Goal: Task Accomplishment & Management: Use online tool/utility

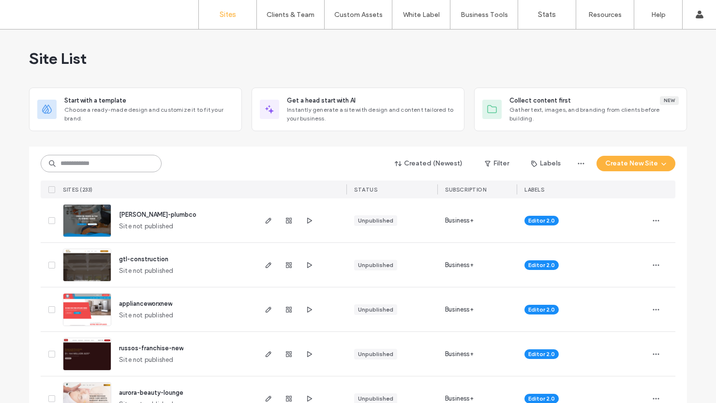
click at [87, 164] on input at bounding box center [101, 163] width 121 height 17
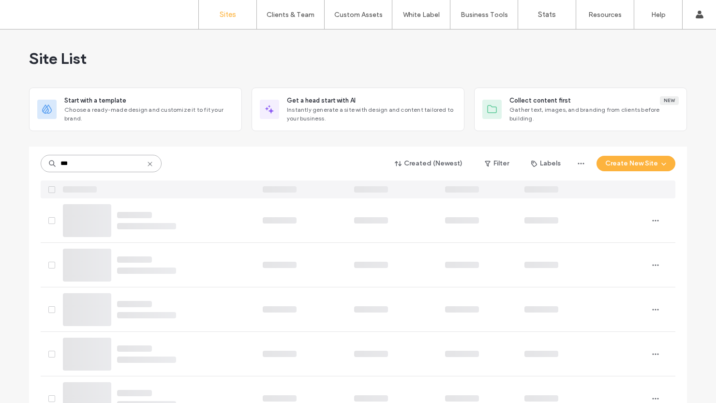
type input "***"
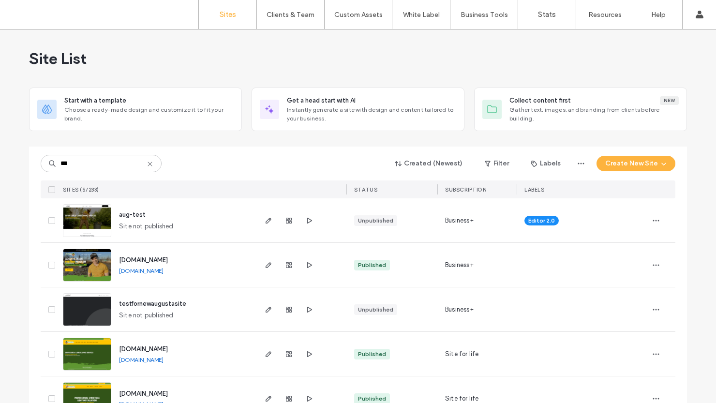
click at [89, 355] on img at bounding box center [86, 371] width 47 height 66
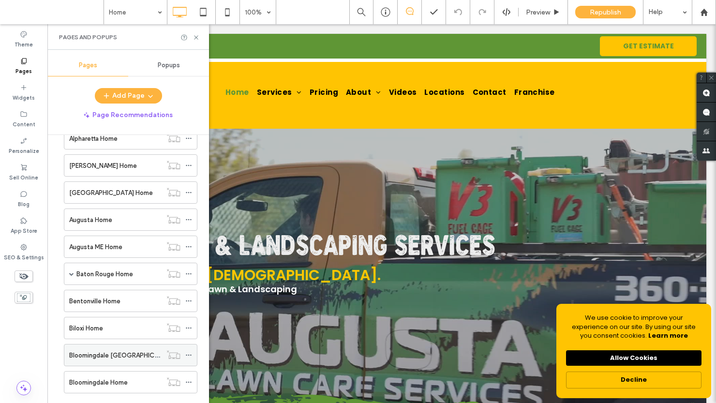
scroll to position [445, 0]
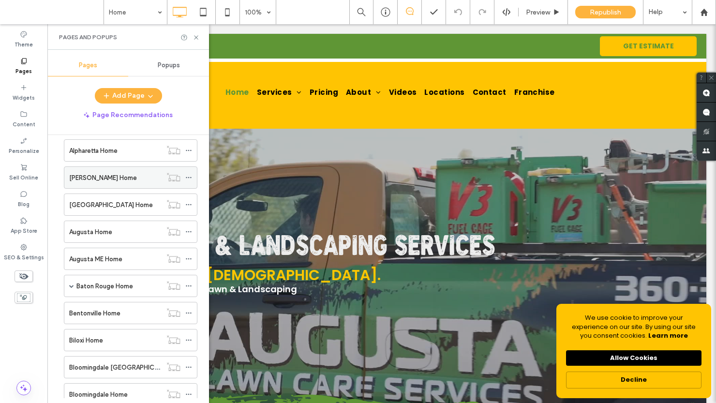
click at [84, 177] on label "[PERSON_NAME] Home" at bounding box center [103, 177] width 68 height 17
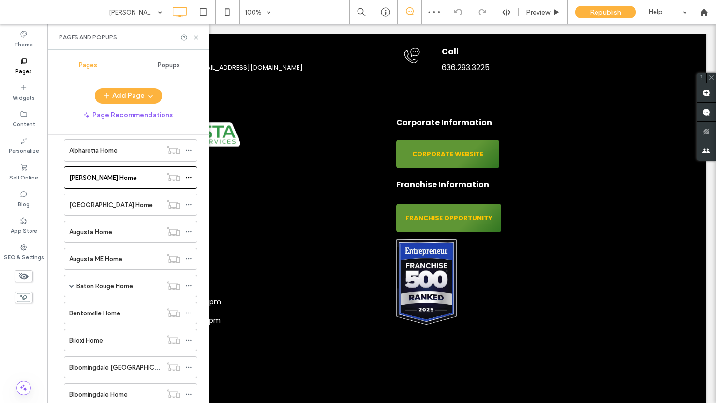
scroll to position [2533, 0]
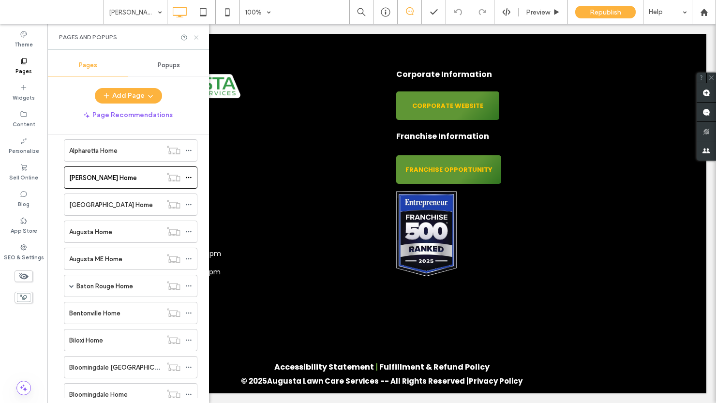
click at [197, 38] on icon at bounding box center [195, 37] width 7 height 7
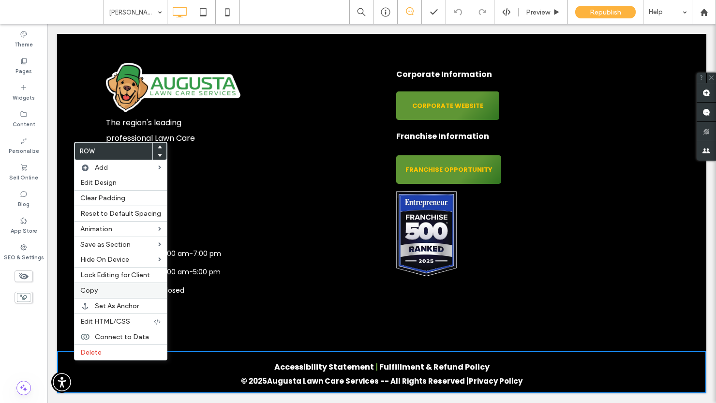
click at [93, 289] on span "Copy" at bounding box center [88, 290] width 17 height 8
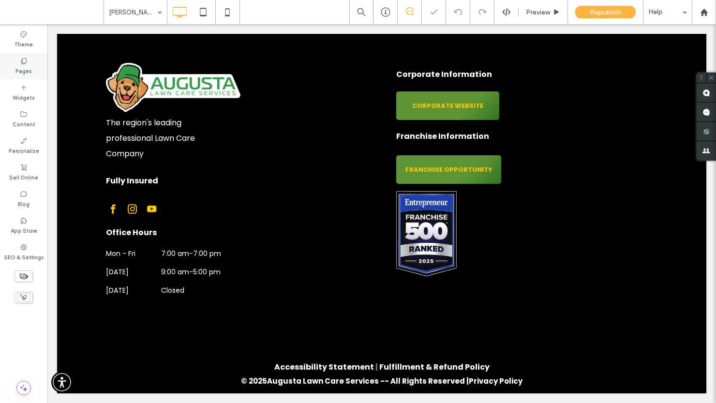
click at [25, 65] on label "Pages" at bounding box center [23, 70] width 16 height 11
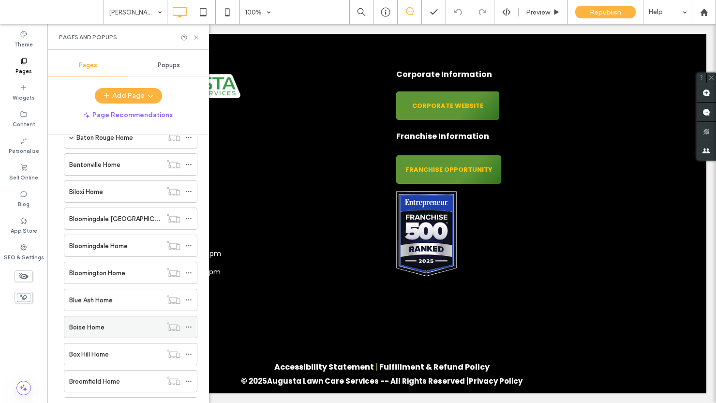
scroll to position [595, 0]
click at [90, 325] on label "Boise Home" at bounding box center [86, 326] width 35 height 17
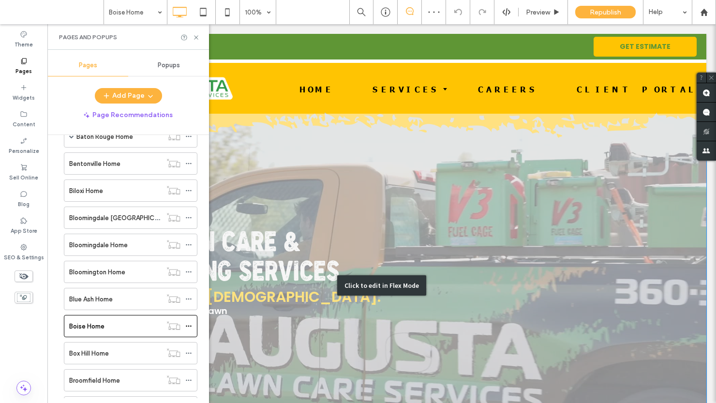
click at [233, 347] on div "Click to edit in Flex Mode" at bounding box center [381, 286] width 649 height 344
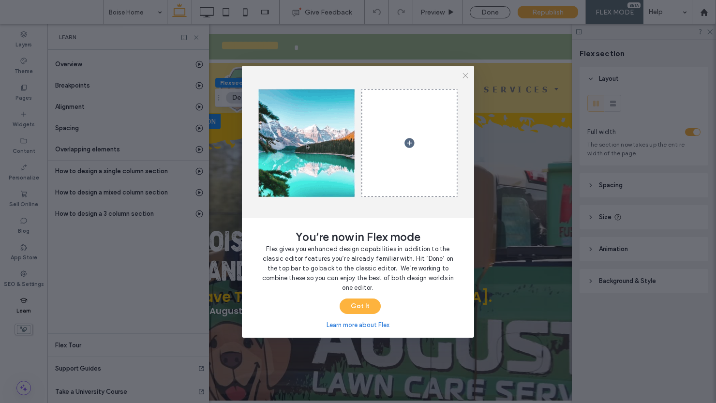
scroll to position [0, 255]
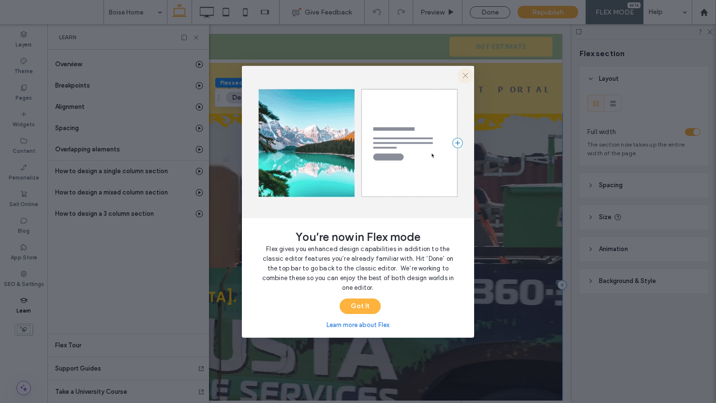
click at [466, 73] on icon "button" at bounding box center [465, 76] width 8 height 8
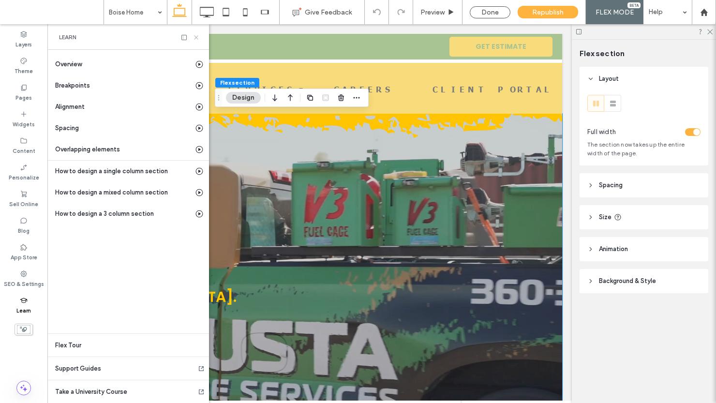
click at [194, 37] on icon at bounding box center [195, 37] width 7 height 7
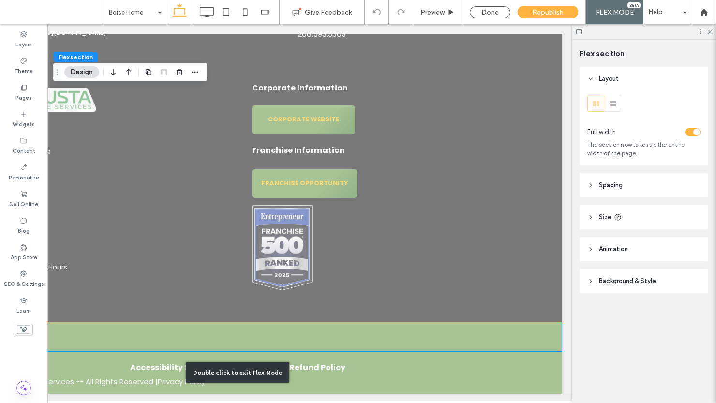
scroll to position [2619, 0]
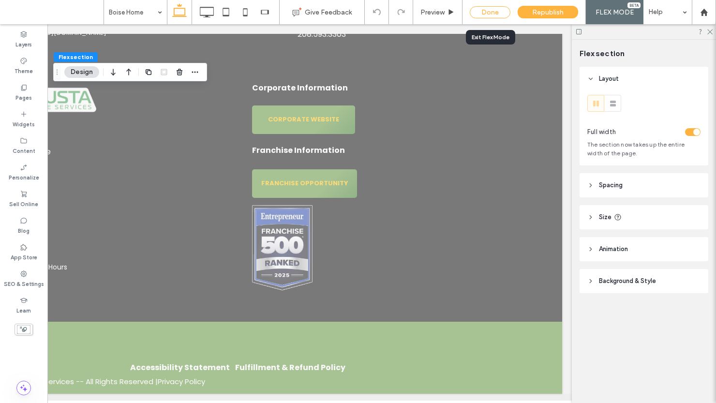
click at [490, 14] on div "Done" at bounding box center [489, 12] width 41 height 12
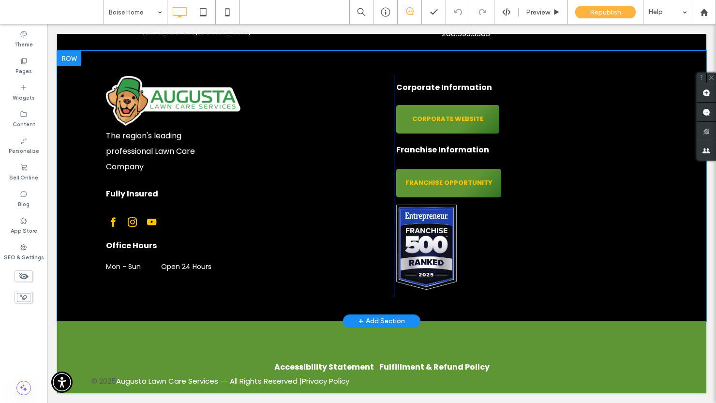
scroll to position [2612, 0]
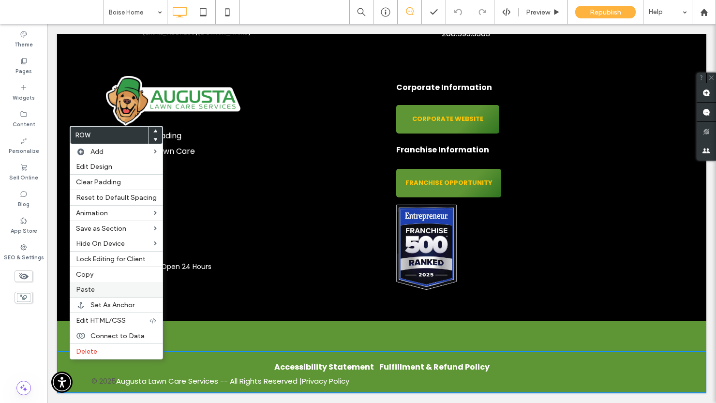
click at [97, 291] on label "Paste" at bounding box center [116, 289] width 81 height 8
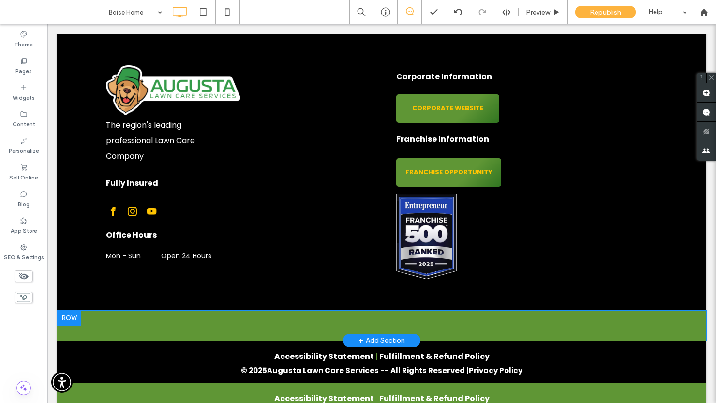
click at [72, 326] on div at bounding box center [69, 317] width 24 height 15
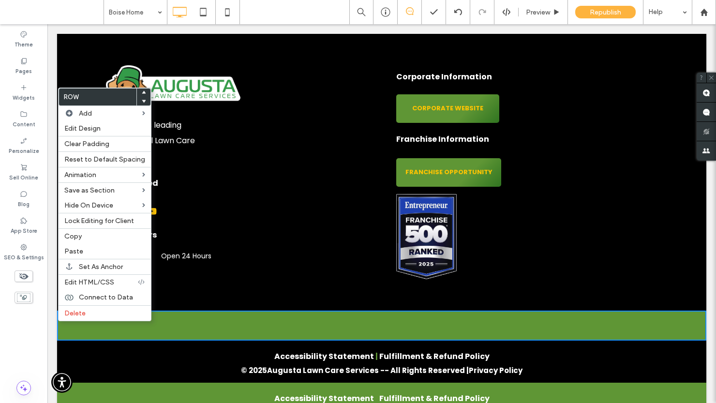
click at [122, 357] on div "Accessibility Statement | Fulfillment & Refund Policy © 2025 Augusta Lawn Care …" at bounding box center [381, 361] width 580 height 32
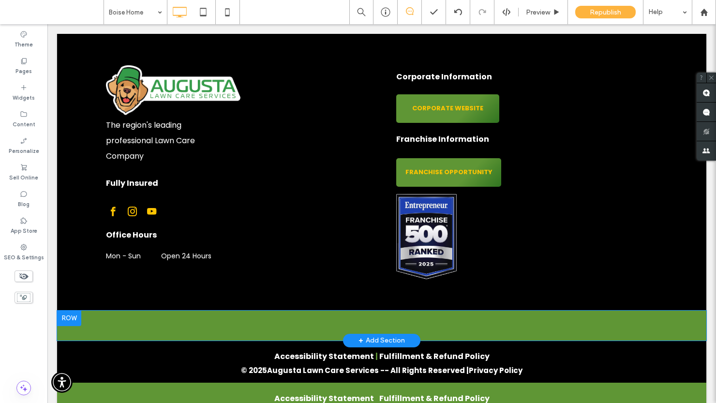
click at [72, 326] on div at bounding box center [69, 317] width 24 height 15
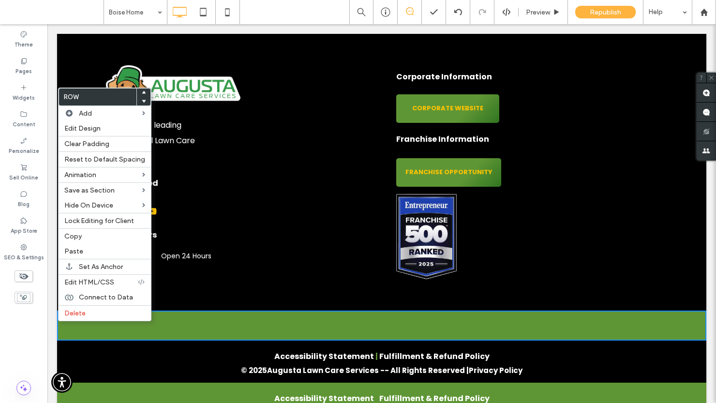
click at [86, 359] on div "Accessibility Statement | Fulfillment & Refund Policy © 2025 Augusta Lawn Care …" at bounding box center [381, 361] width 649 height 42
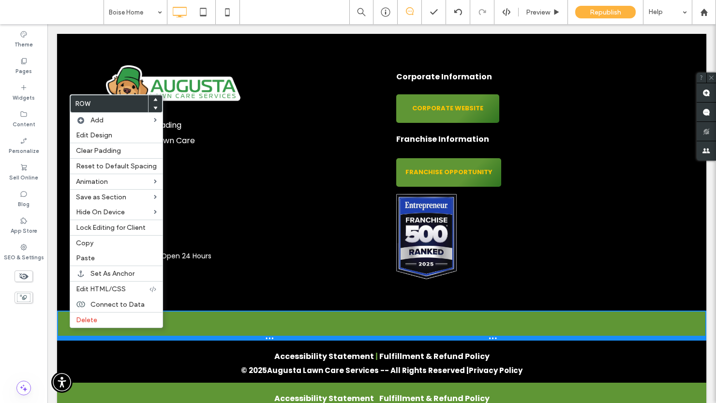
click at [99, 340] on div at bounding box center [381, 338] width 649 height 5
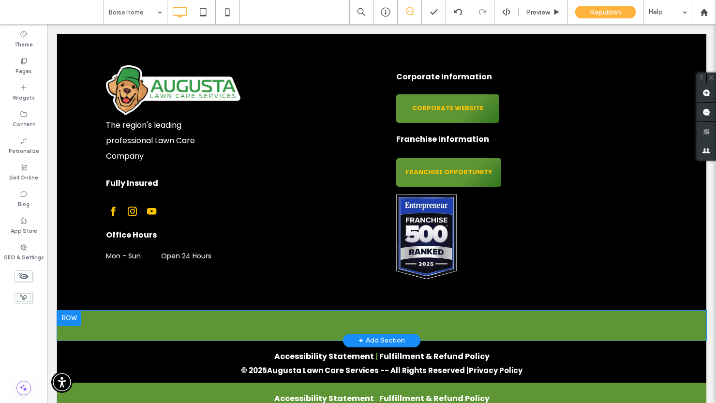
click at [72, 325] on div at bounding box center [69, 317] width 24 height 15
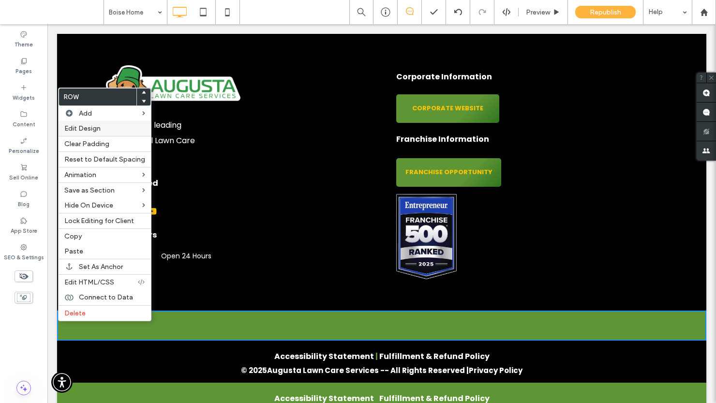
click at [82, 128] on span "Edit Design" at bounding box center [82, 128] width 36 height 8
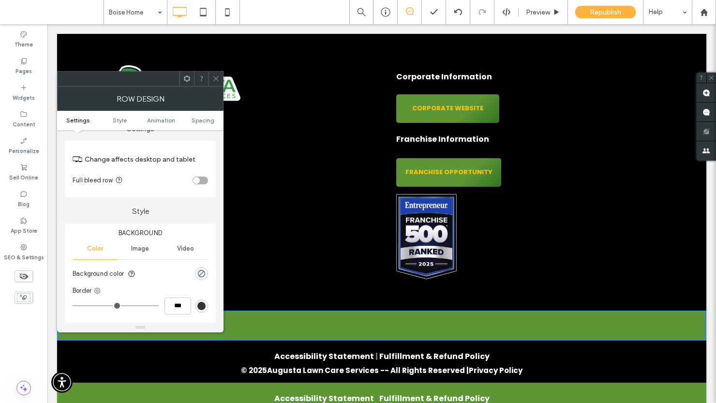
scroll to position [22, 0]
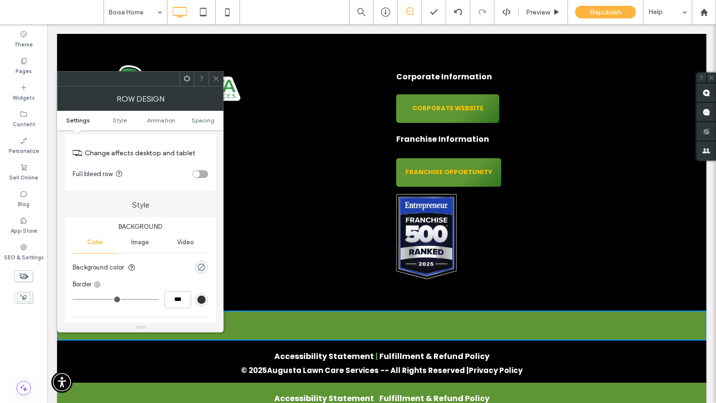
click at [203, 266] on div "rgba(0, 0, 0, 0)" at bounding box center [201, 267] width 8 height 8
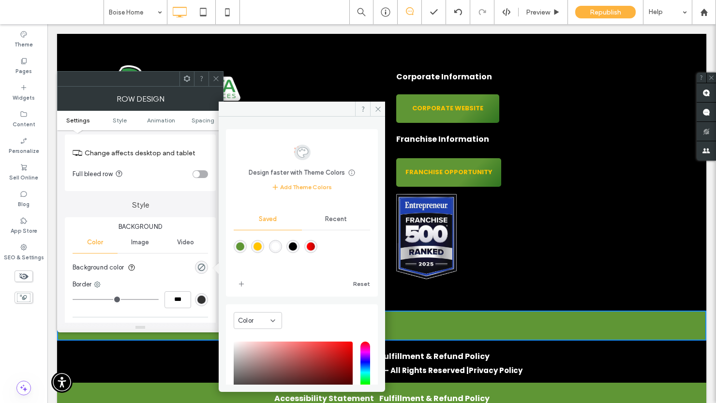
drag, startPoint x: 299, startPoint y: 246, endPoint x: 287, endPoint y: 246, distance: 12.1
click at [297, 245] on div "rgba(0,0,0,1)" at bounding box center [293, 246] width 8 height 8
type input "***"
type input "****"
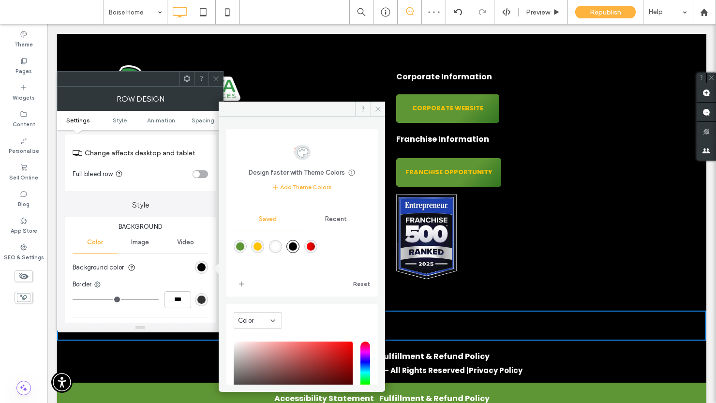
click at [378, 109] on use at bounding box center [377, 108] width 5 height 5
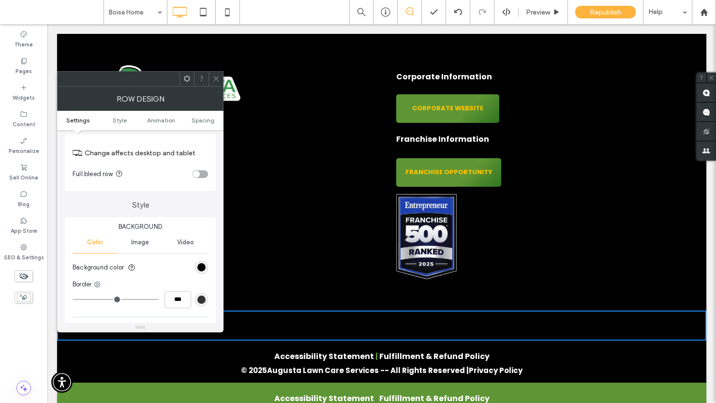
click at [217, 82] on icon at bounding box center [215, 78] width 7 height 7
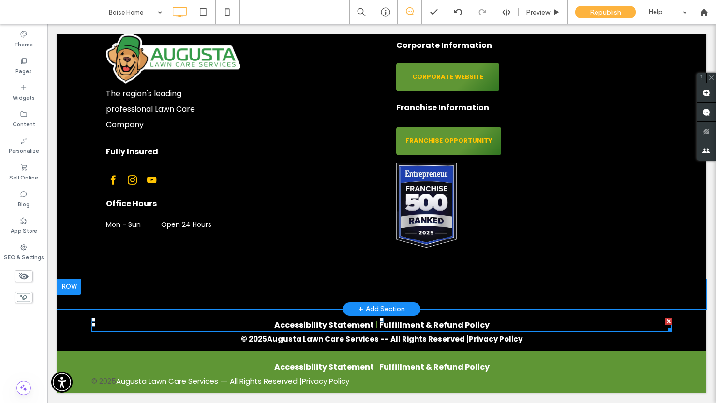
scroll to position [2654, 0]
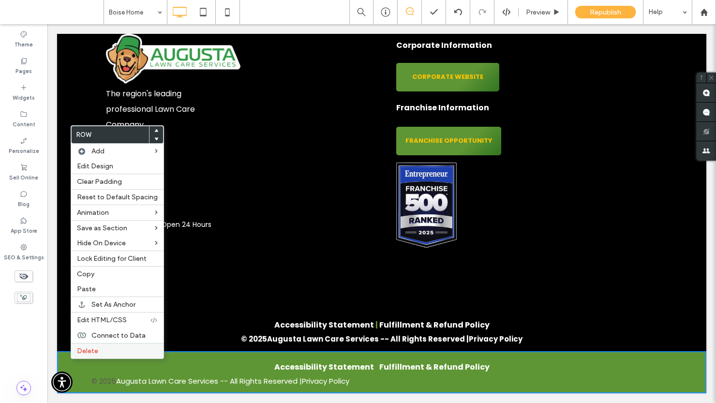
click at [95, 350] on span "Delete" at bounding box center [87, 351] width 21 height 8
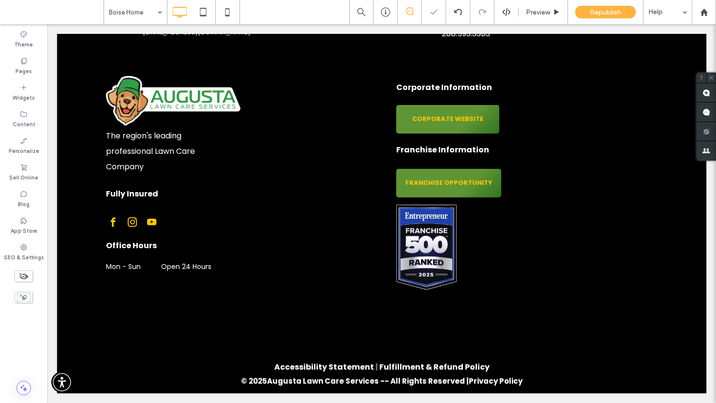
scroll to position [2612, 0]
click at [21, 65] on label "Pages" at bounding box center [23, 70] width 16 height 11
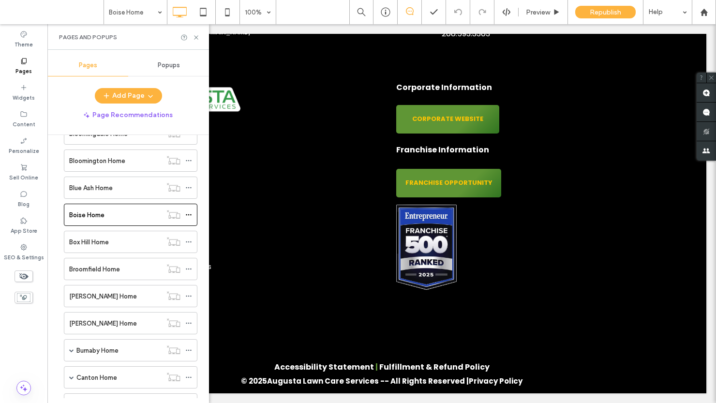
scroll to position [707, 0]
click at [87, 240] on label "Box Hill Home" at bounding box center [89, 241] width 40 height 17
click at [196, 37] on icon at bounding box center [195, 37] width 7 height 7
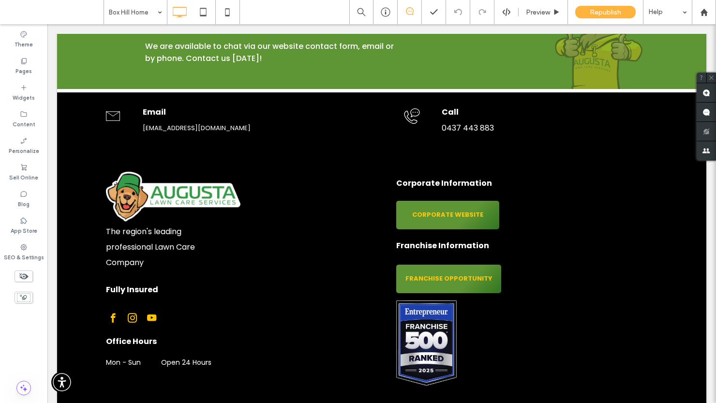
scroll to position [2429, 0]
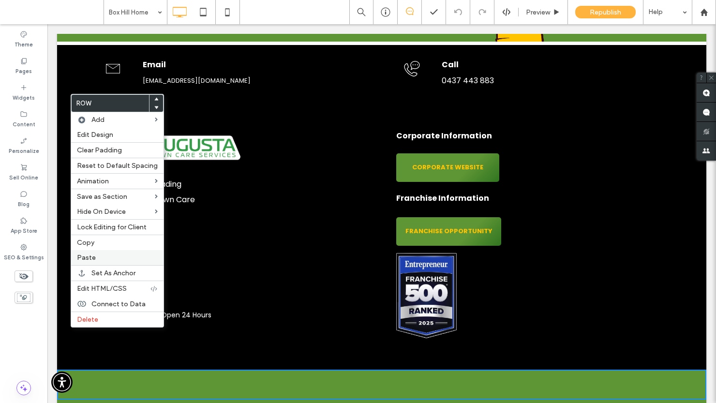
click at [89, 258] on span "Paste" at bounding box center [86, 257] width 19 height 8
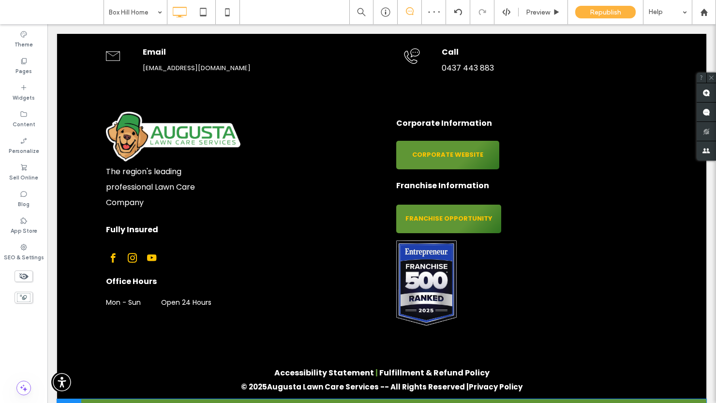
scroll to position [2471, 0]
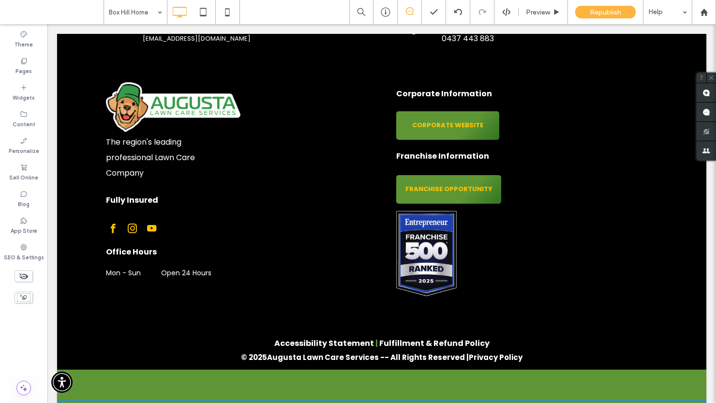
drag, startPoint x: 73, startPoint y: 360, endPoint x: 73, endPoint y: 355, distance: 5.3
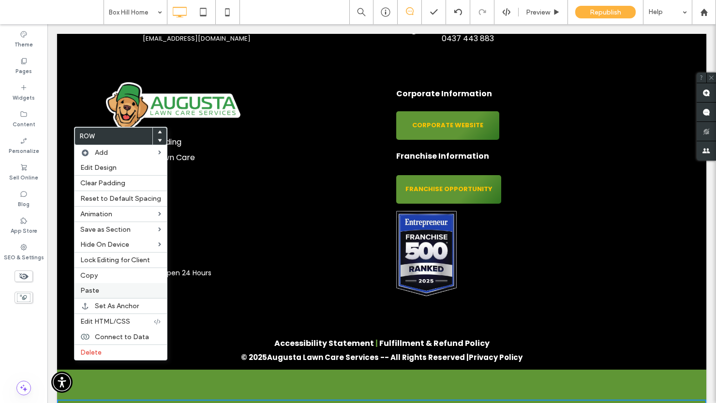
drag, startPoint x: 94, startPoint y: 290, endPoint x: 88, endPoint y: 289, distance: 6.4
click at [92, 289] on span "Paste" at bounding box center [89, 290] width 19 height 8
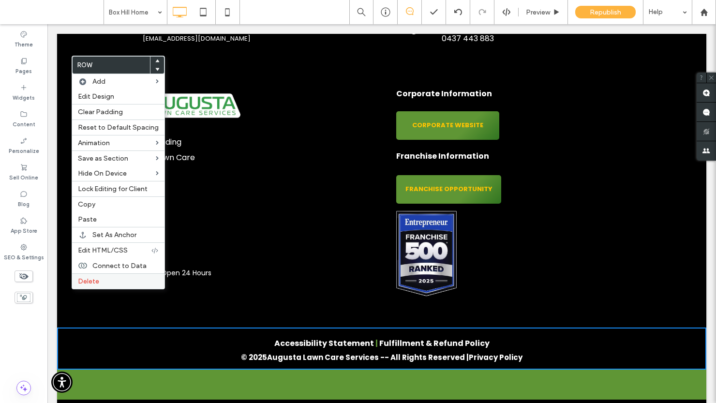
click at [94, 286] on div "Delete" at bounding box center [118, 280] width 92 height 15
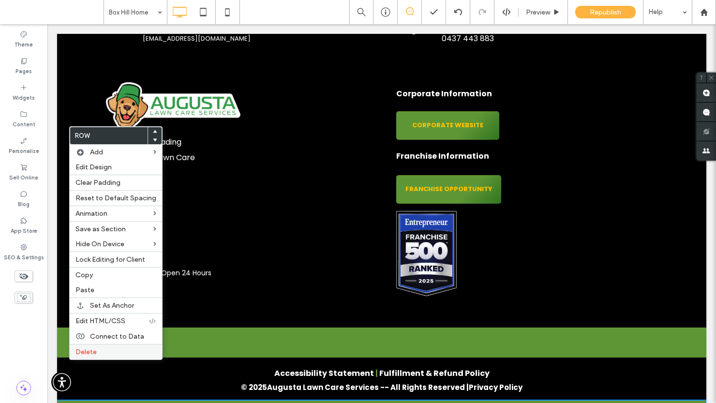
click at [81, 354] on span "Delete" at bounding box center [85, 352] width 21 height 8
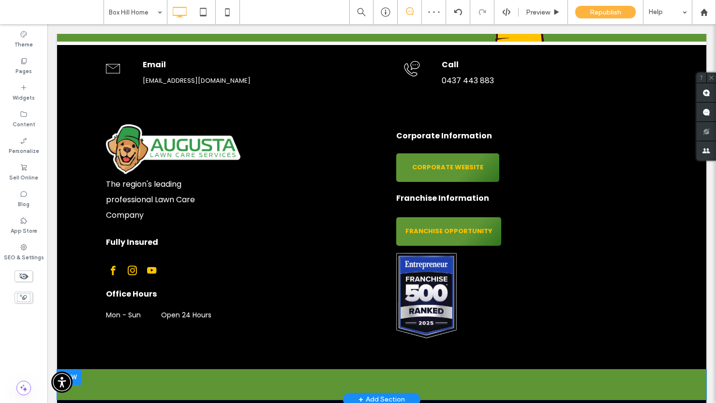
click at [73, 369] on div at bounding box center [69, 376] width 24 height 15
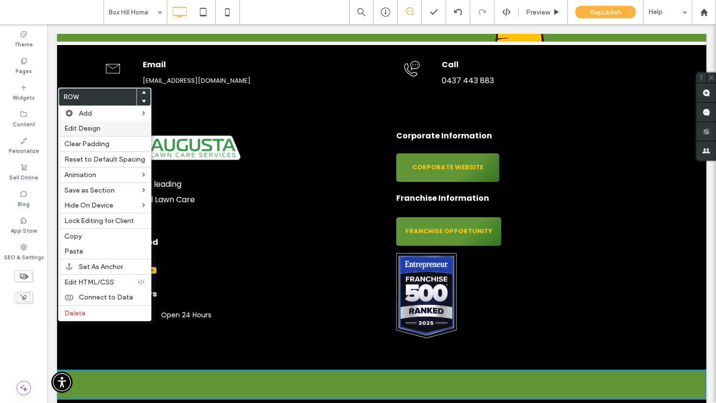
click at [89, 129] on span "Edit Design" at bounding box center [82, 128] width 36 height 8
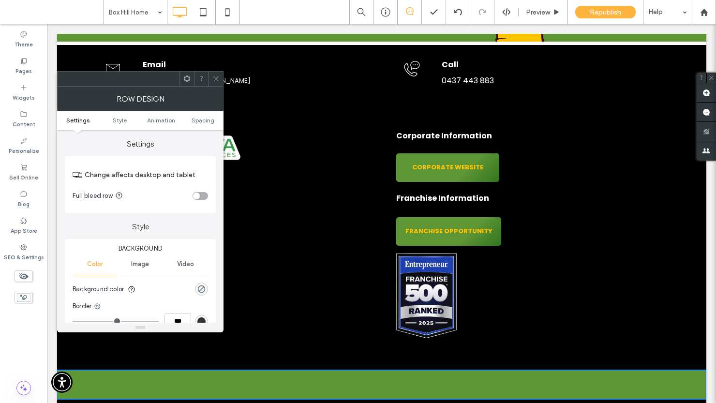
scroll to position [2, 0]
click at [199, 286] on div "rgba(0, 0, 0, 0)" at bounding box center [201, 287] width 8 height 8
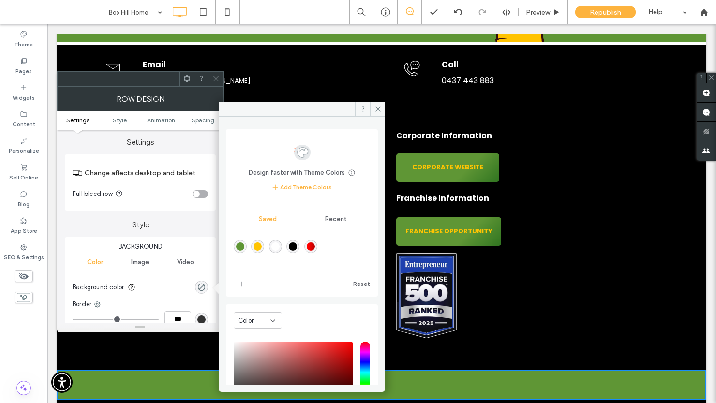
click at [297, 248] on div "rgba(0,0,0,1)" at bounding box center [293, 246] width 8 height 8
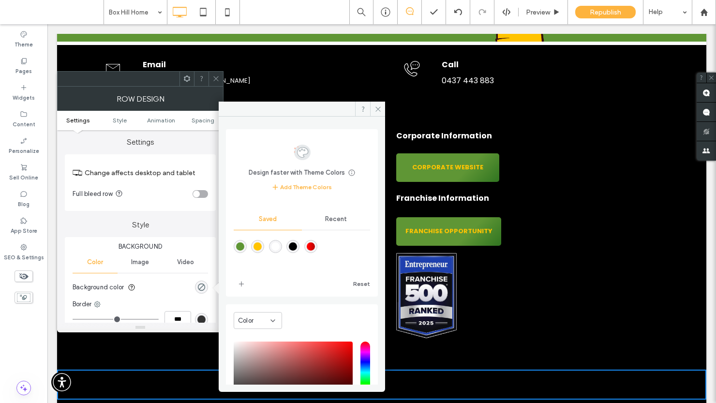
type input "***"
type input "****"
click at [379, 109] on icon at bounding box center [377, 108] width 7 height 7
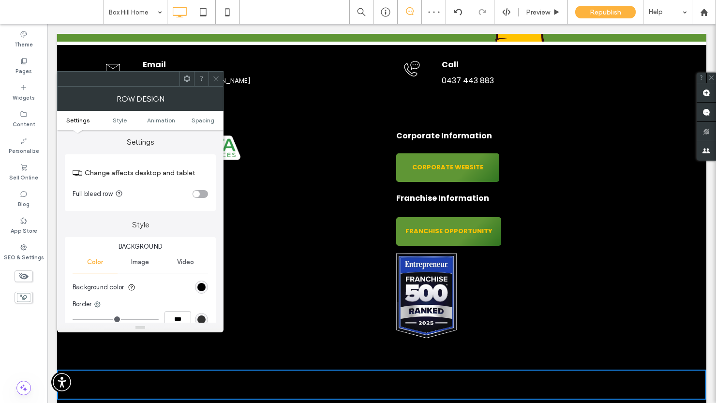
click at [220, 79] on div at bounding box center [215, 79] width 15 height 15
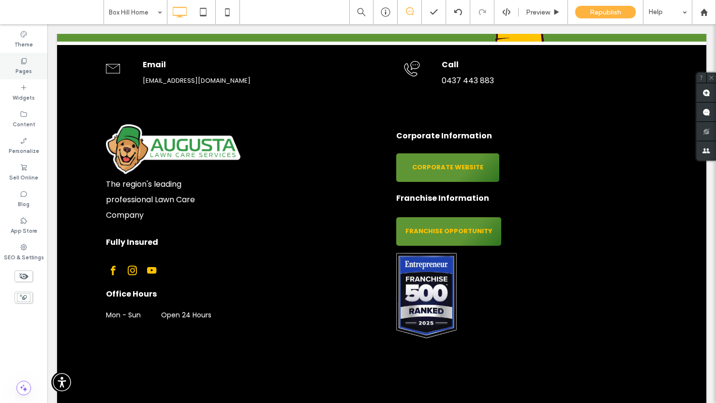
click at [27, 73] on label "Pages" at bounding box center [23, 70] width 16 height 11
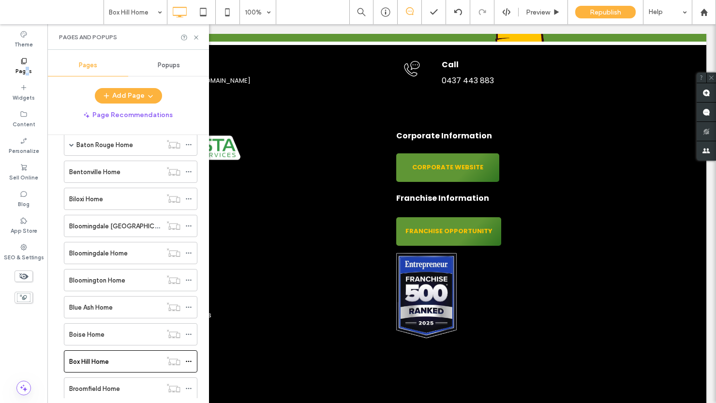
scroll to position [601, 0]
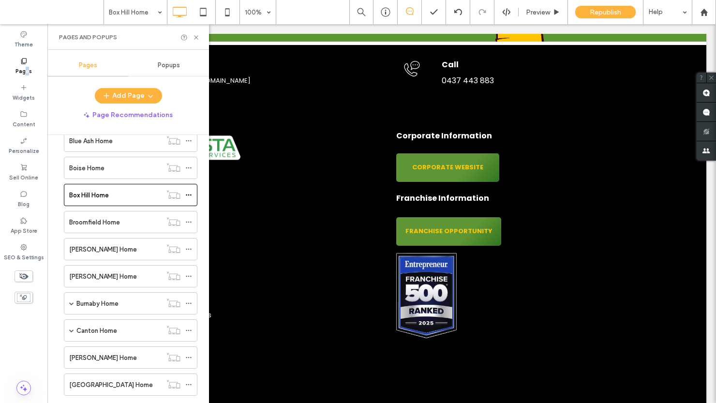
scroll to position [768, 0]
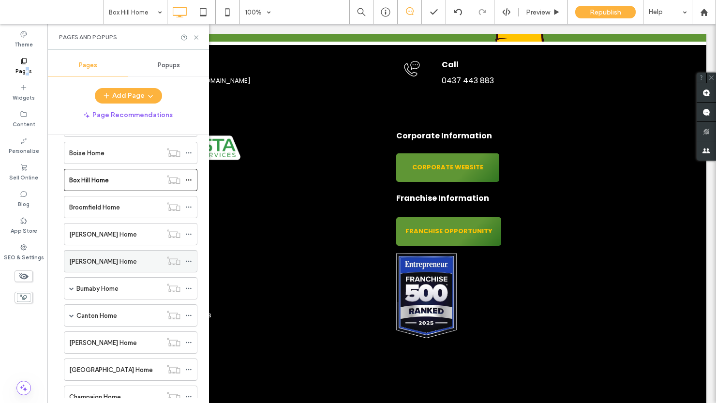
click at [83, 266] on div "[PERSON_NAME] Home" at bounding box center [115, 260] width 92 height 21
click at [197, 38] on icon at bounding box center [195, 37] width 7 height 7
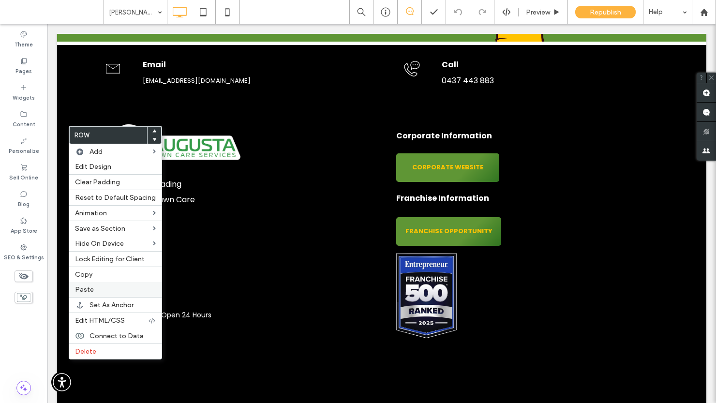
click at [99, 288] on label "Paste" at bounding box center [115, 289] width 81 height 8
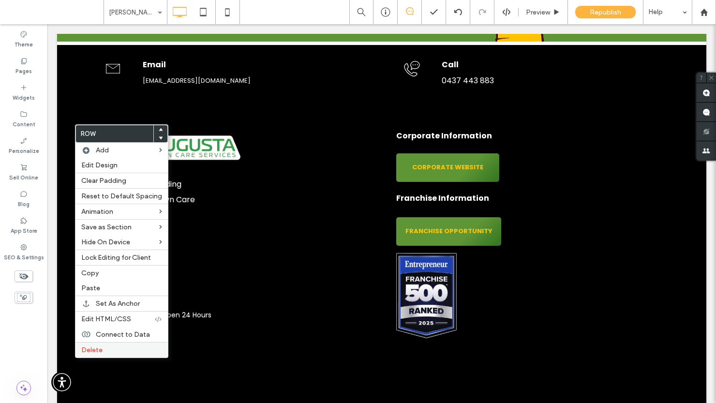
click at [90, 348] on span "Delete" at bounding box center [91, 350] width 21 height 8
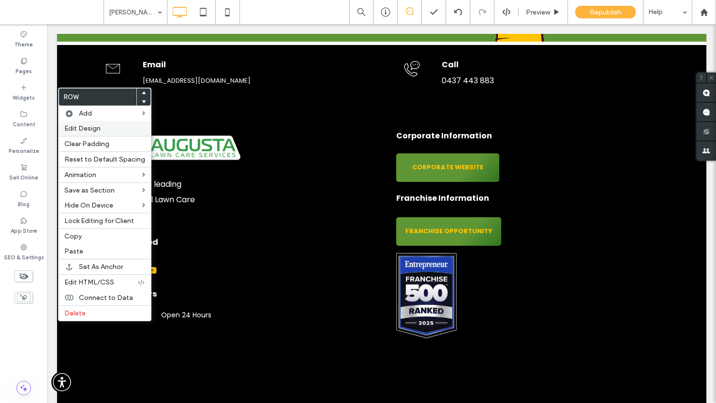
click at [90, 126] on span "Edit Design" at bounding box center [82, 128] width 36 height 8
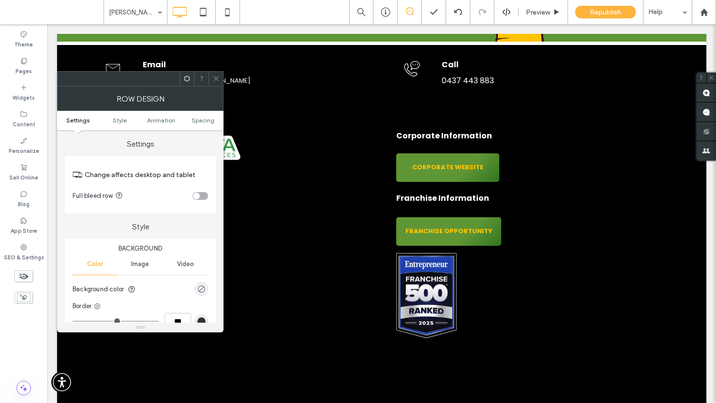
click at [200, 287] on div "rgba(0, 0, 0, 0)" at bounding box center [201, 289] width 8 height 8
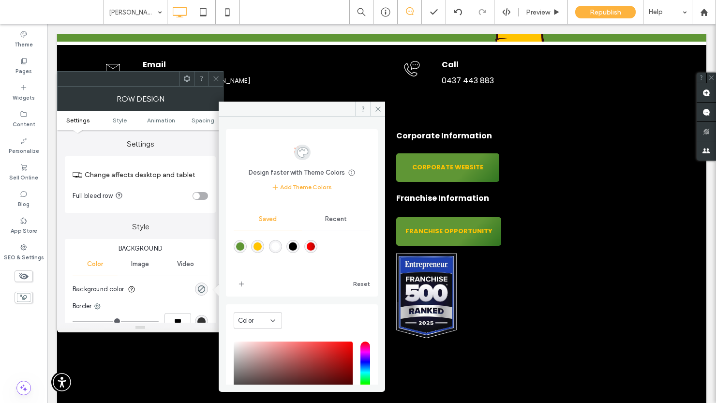
click at [297, 247] on div "rgba(0,0,0,1)" at bounding box center [293, 246] width 8 height 8
type input "***"
type input "****"
click at [383, 108] on span at bounding box center [377, 109] width 15 height 15
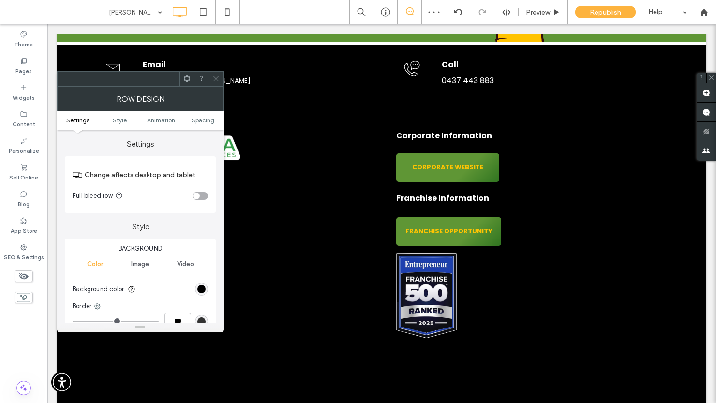
click at [216, 77] on icon at bounding box center [215, 78] width 7 height 7
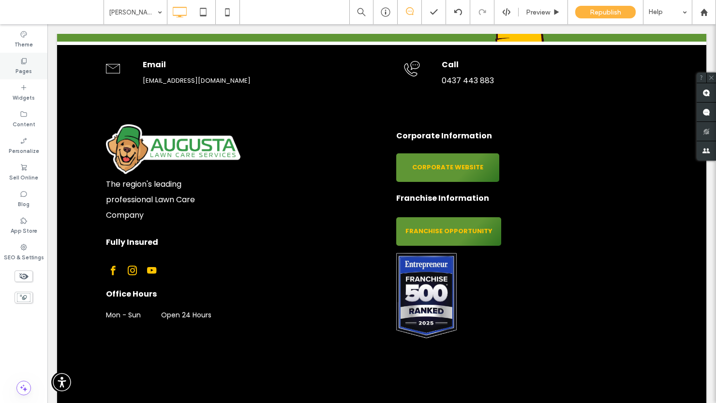
click at [24, 69] on label "Pages" at bounding box center [23, 70] width 16 height 11
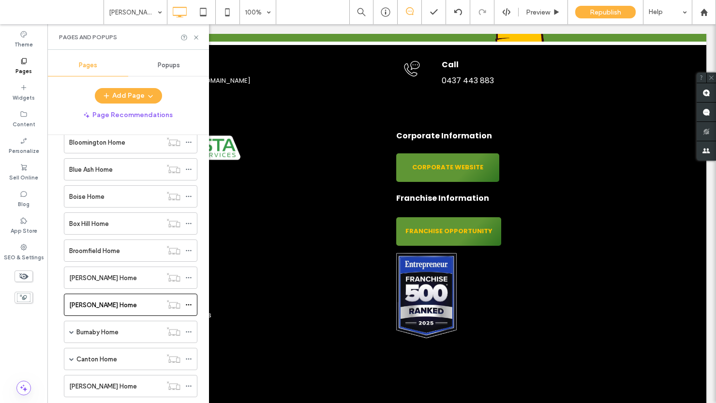
scroll to position [726, 0]
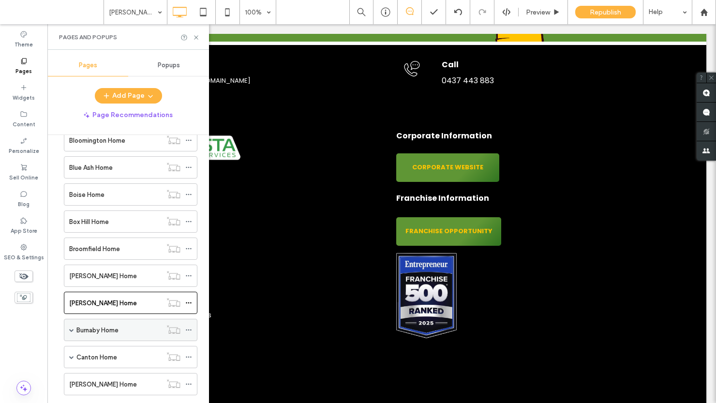
click at [96, 330] on label "Burnaby Home" at bounding box center [97, 330] width 42 height 17
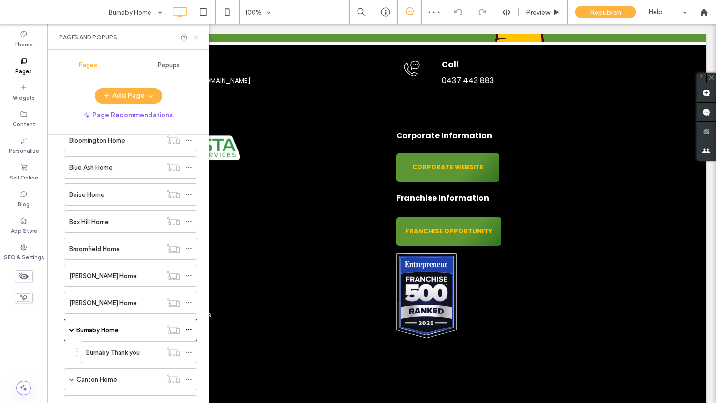
click at [198, 37] on icon at bounding box center [195, 37] width 7 height 7
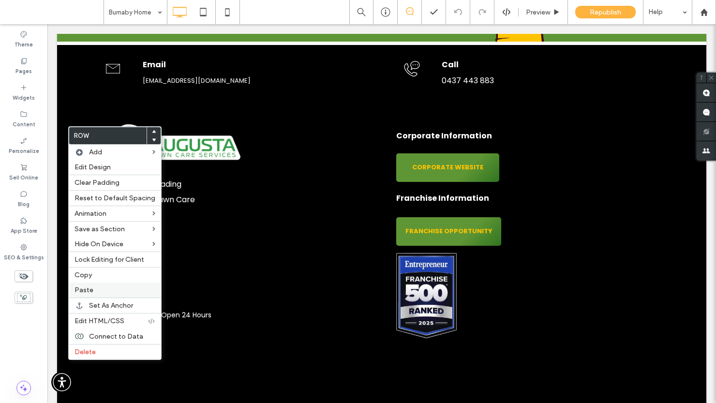
click at [93, 291] on label "Paste" at bounding box center [114, 290] width 81 height 8
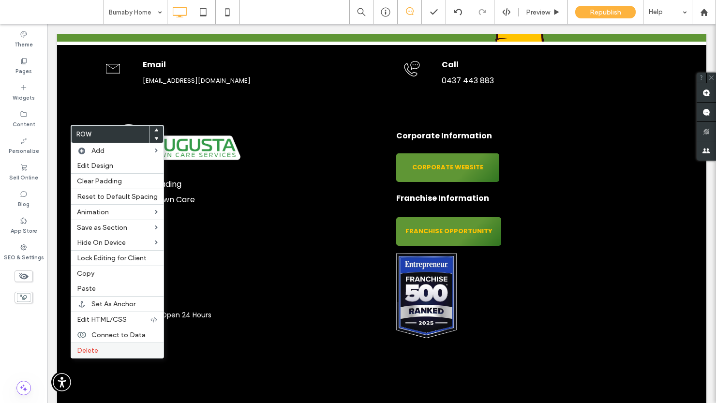
click at [85, 352] on span "Delete" at bounding box center [87, 350] width 21 height 8
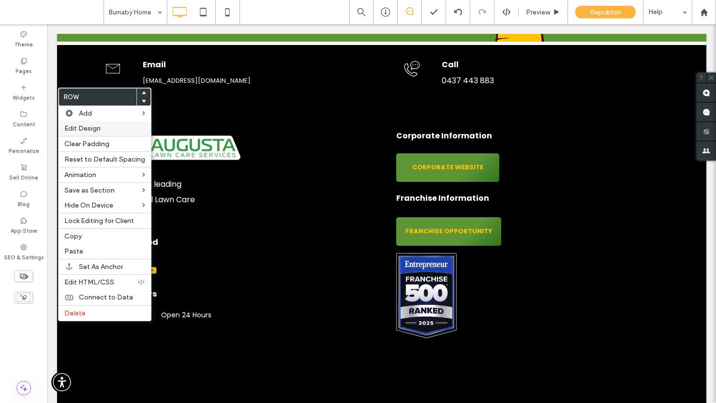
click at [85, 126] on span "Edit Design" at bounding box center [82, 128] width 36 height 8
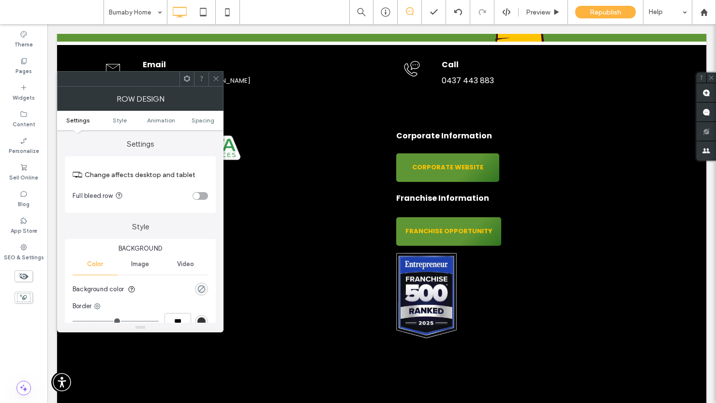
click at [200, 289] on div "rgba(0, 0, 0, 0)" at bounding box center [201, 289] width 8 height 8
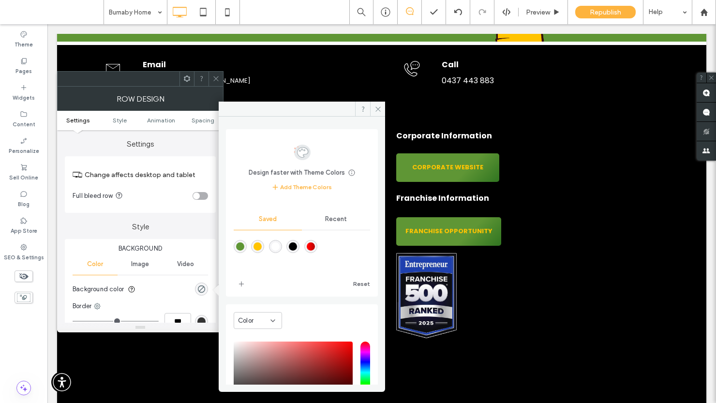
click at [297, 245] on div "rgba(0,0,0,1)" at bounding box center [293, 246] width 8 height 8
type input "***"
type input "****"
click at [379, 108] on icon at bounding box center [377, 108] width 7 height 7
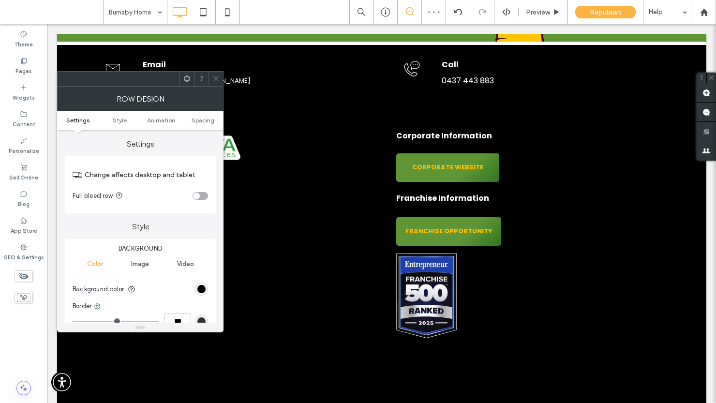
click at [219, 79] on icon at bounding box center [215, 78] width 7 height 7
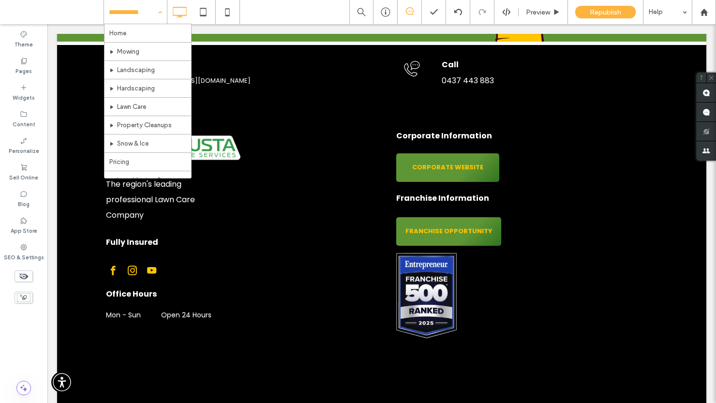
click at [130, 14] on input at bounding box center [133, 12] width 48 height 24
click at [21, 68] on label "Pages" at bounding box center [23, 70] width 16 height 11
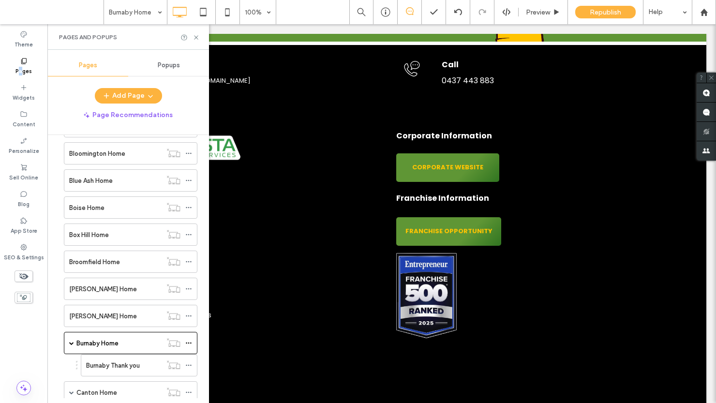
scroll to position [802, 0]
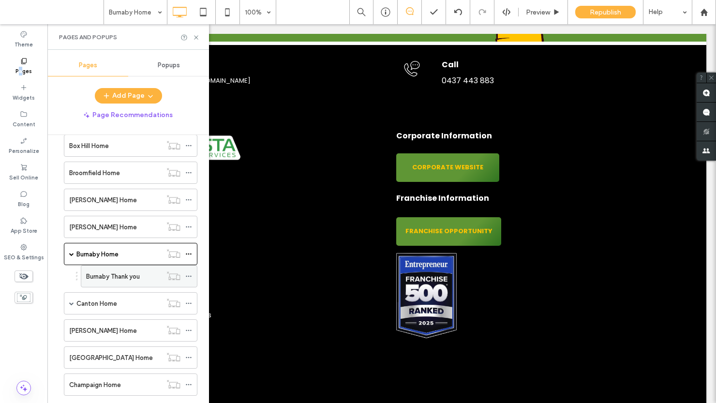
click at [121, 278] on label "Burnaby Thank you" at bounding box center [113, 276] width 54 height 17
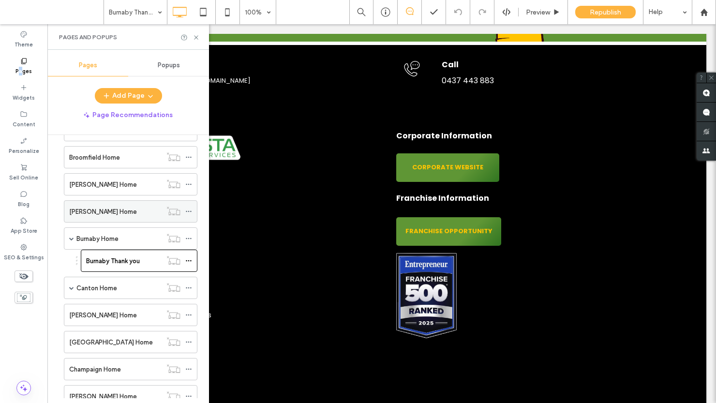
scroll to position [862, 0]
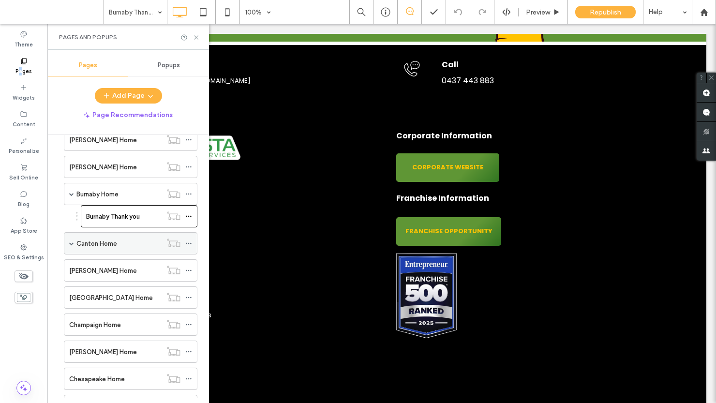
click at [77, 242] on label "Canton Home" at bounding box center [96, 243] width 41 height 17
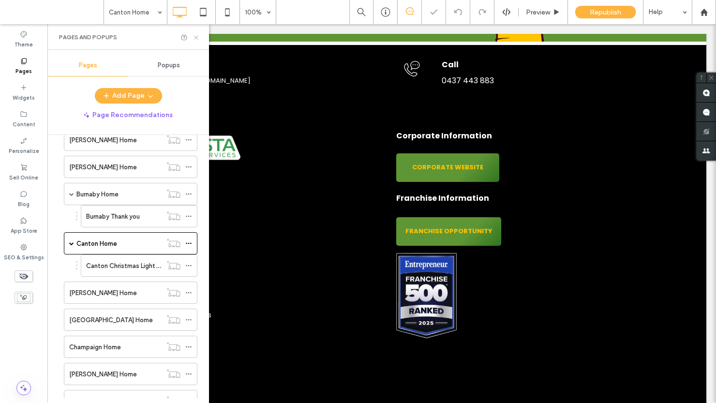
click at [197, 38] on icon at bounding box center [195, 37] width 7 height 7
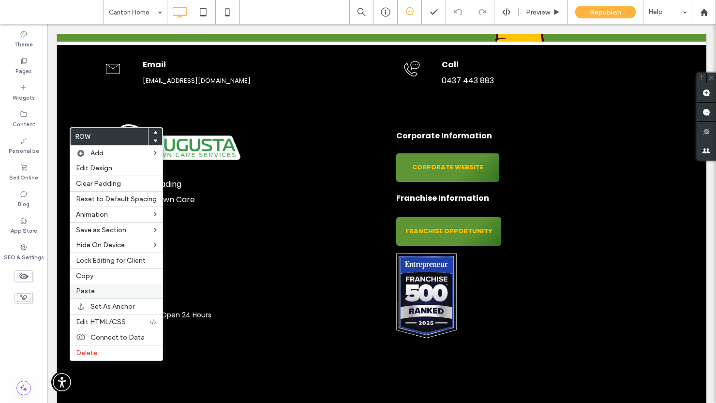
click at [89, 290] on span "Paste" at bounding box center [85, 291] width 19 height 8
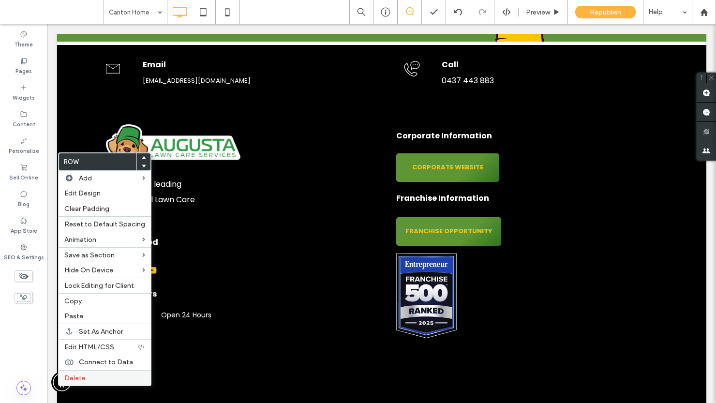
click at [83, 380] on span "Delete" at bounding box center [74, 378] width 21 height 8
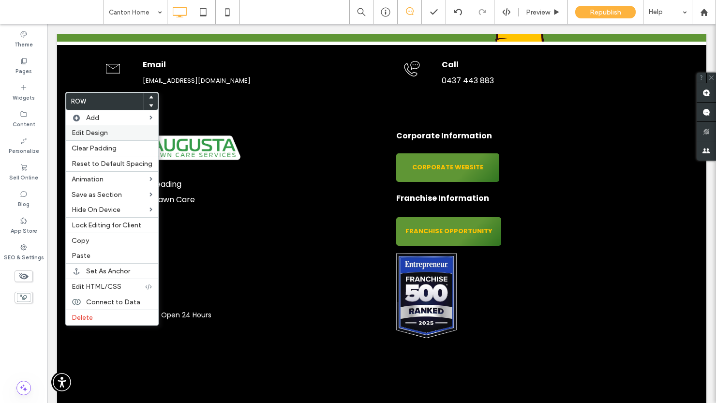
click at [92, 132] on span "Edit Design" at bounding box center [90, 133] width 36 height 8
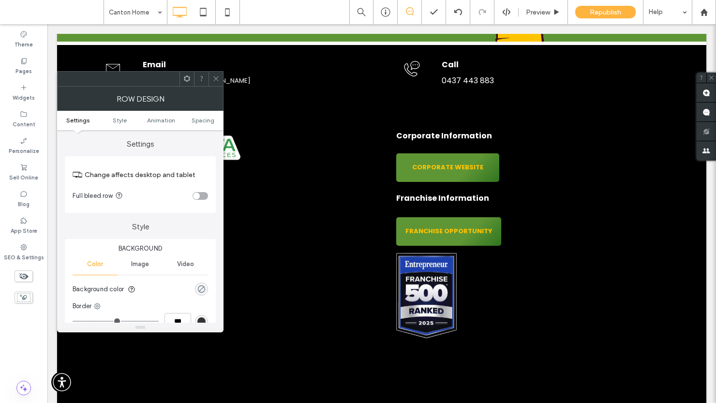
click at [204, 289] on div "rgba(0, 0, 0, 0)" at bounding box center [201, 289] width 8 height 8
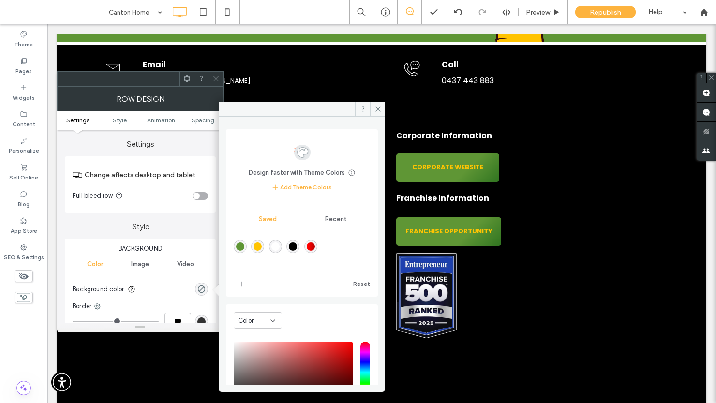
click at [297, 245] on div "rgba(0,0,0,1)" at bounding box center [293, 246] width 8 height 8
type input "***"
type input "****"
click at [379, 111] on icon at bounding box center [377, 108] width 7 height 7
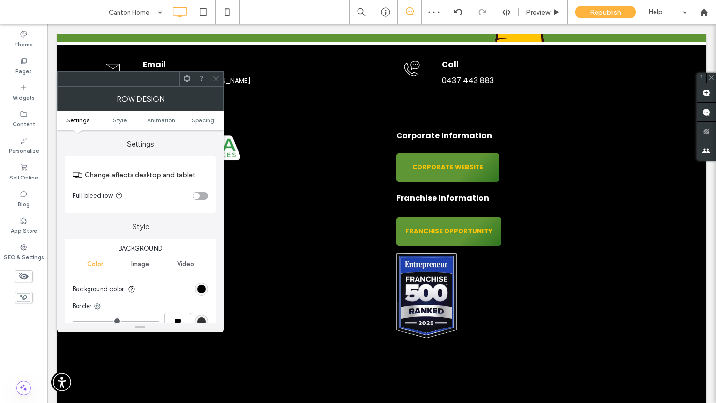
click at [216, 76] on icon at bounding box center [215, 78] width 7 height 7
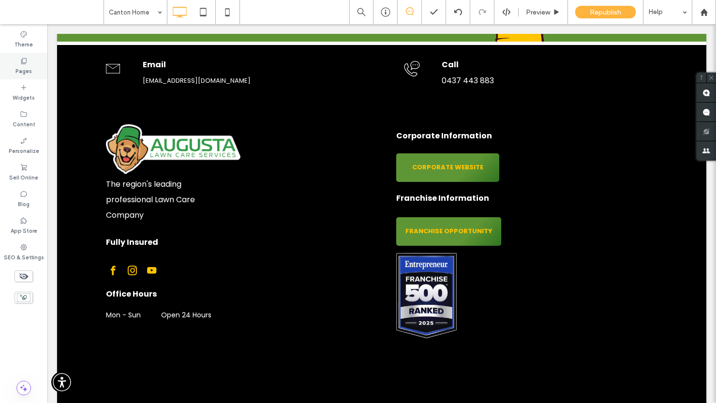
click at [28, 69] on label "Pages" at bounding box center [23, 70] width 16 height 11
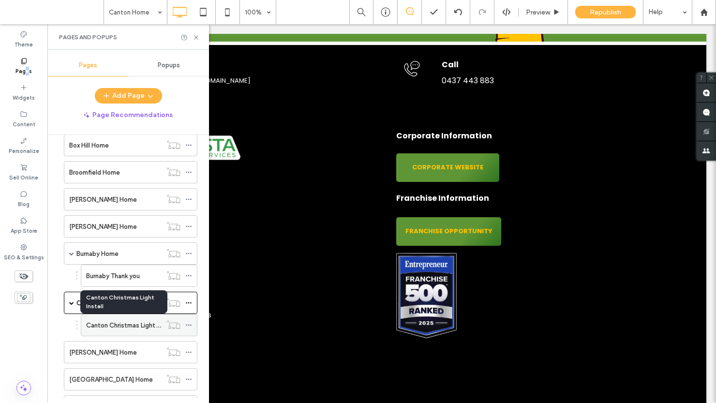
scroll to position [805, 0]
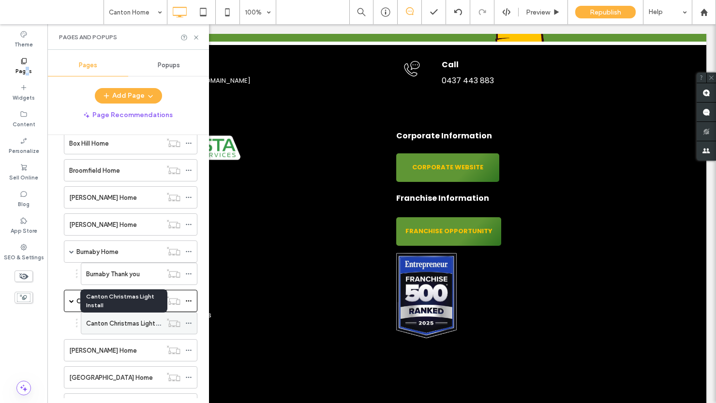
click at [102, 322] on label "Canton Christmas Light Install" at bounding box center [130, 323] width 88 height 17
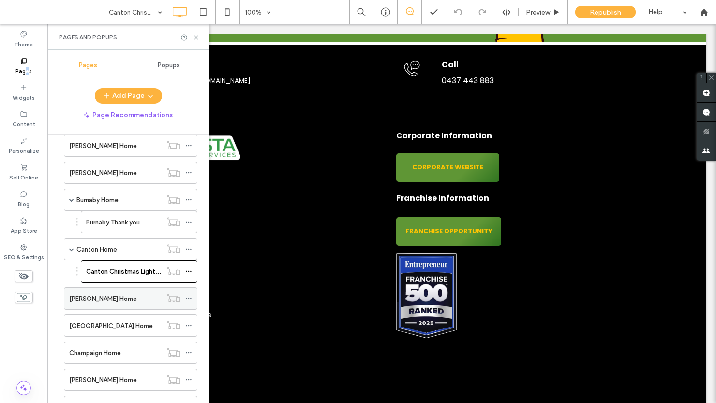
scroll to position [858, 0]
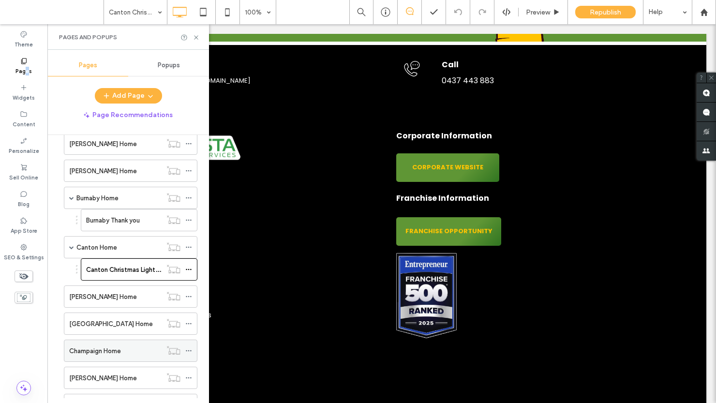
click at [97, 350] on label "Champaign Home" at bounding box center [95, 350] width 52 height 17
click at [196, 37] on use at bounding box center [196, 37] width 4 height 4
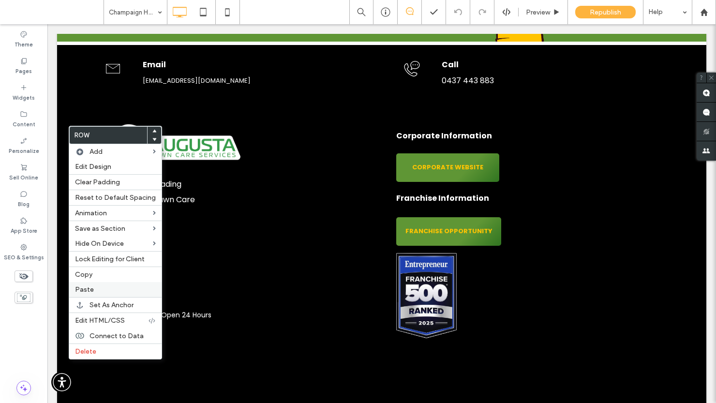
click at [94, 289] on label "Paste" at bounding box center [115, 289] width 81 height 8
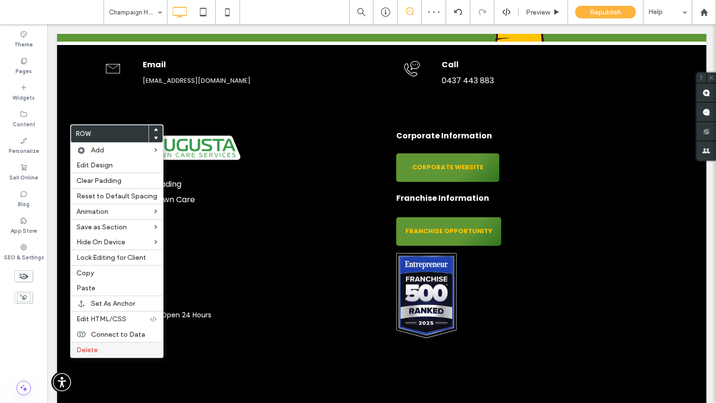
click at [85, 351] on span "Delete" at bounding box center [86, 350] width 21 height 8
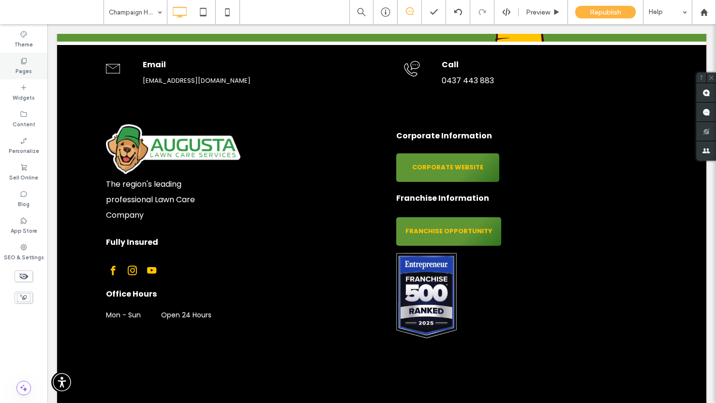
click at [25, 67] on label "Pages" at bounding box center [23, 70] width 16 height 11
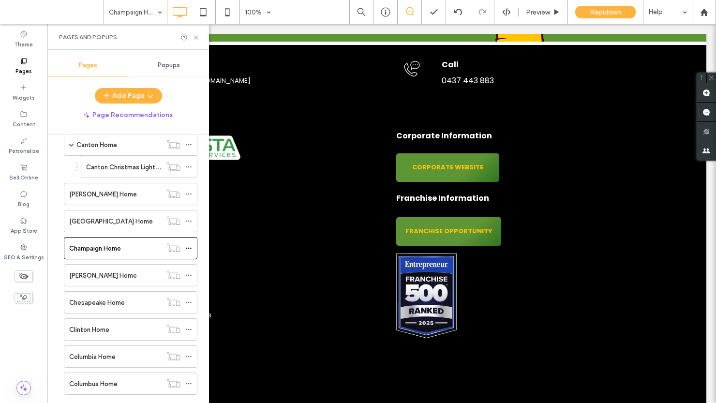
scroll to position [977, 0]
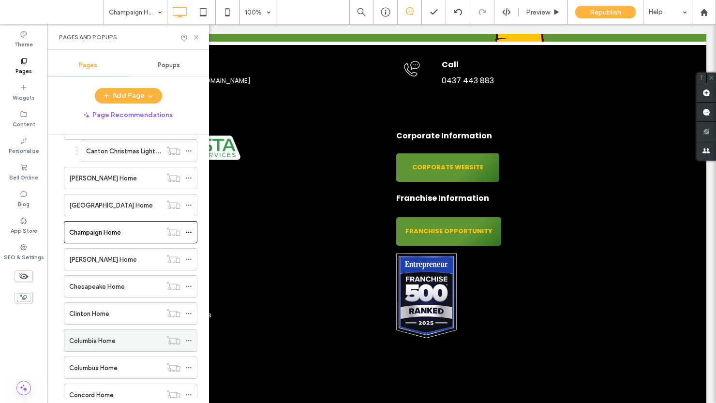
click at [82, 338] on label "Columbia Home" at bounding box center [92, 340] width 46 height 17
click at [197, 38] on use at bounding box center [196, 37] width 4 height 4
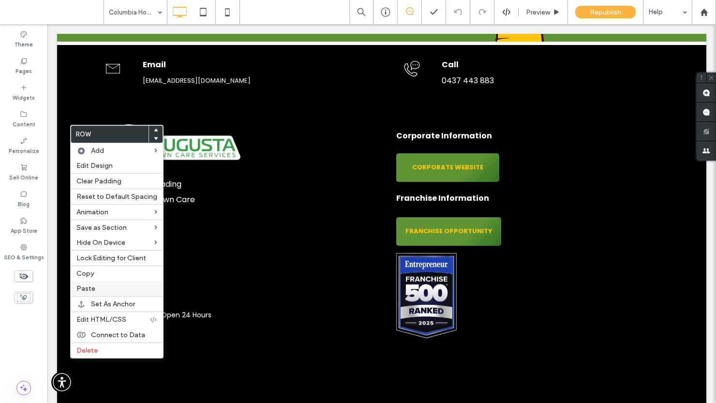
click at [90, 287] on span "Paste" at bounding box center [85, 288] width 19 height 8
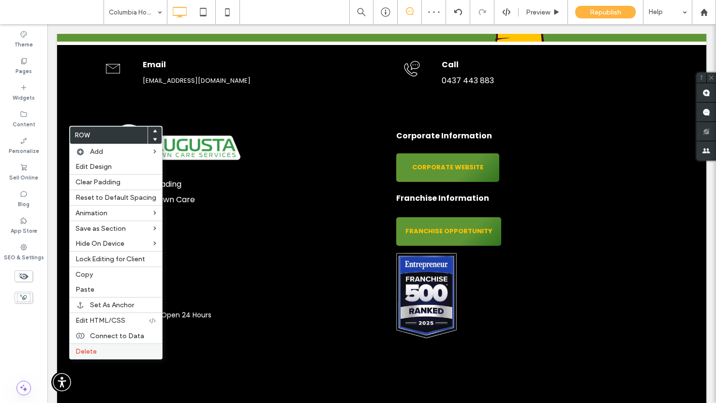
click at [86, 352] on span "Delete" at bounding box center [85, 351] width 21 height 8
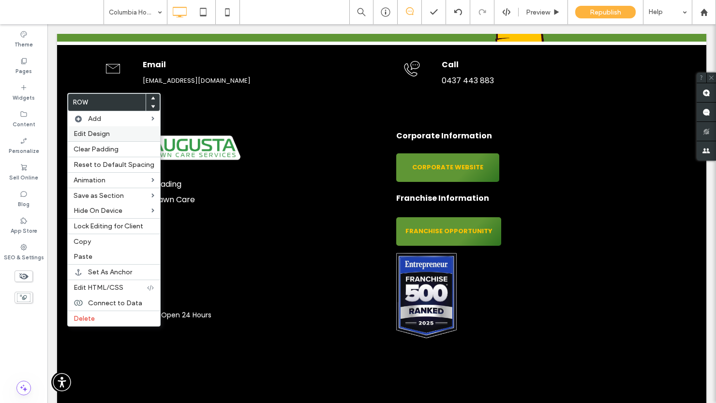
click at [98, 131] on span "Edit Design" at bounding box center [91, 134] width 36 height 8
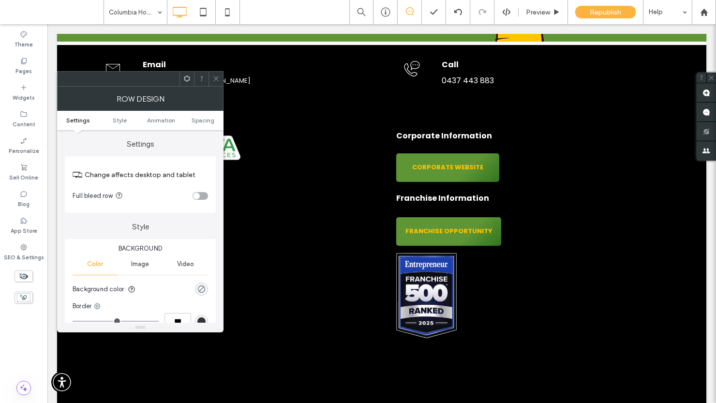
click at [202, 286] on div "rgba(0, 0, 0, 0)" at bounding box center [201, 289] width 8 height 8
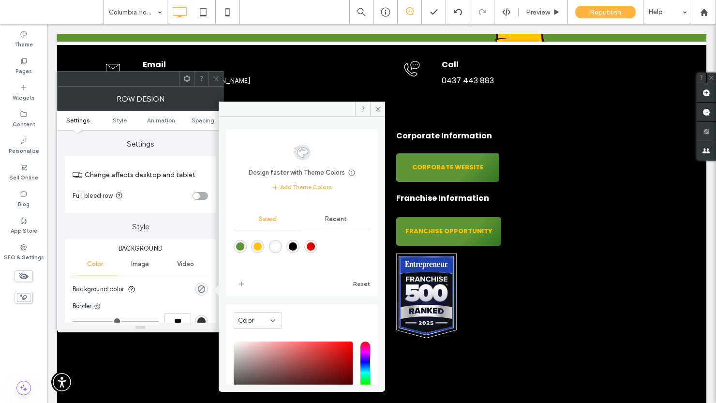
click at [297, 245] on div "rgba(0,0,0,1)" at bounding box center [293, 246] width 8 height 8
type input "***"
type input "****"
click at [379, 109] on icon at bounding box center [377, 108] width 7 height 7
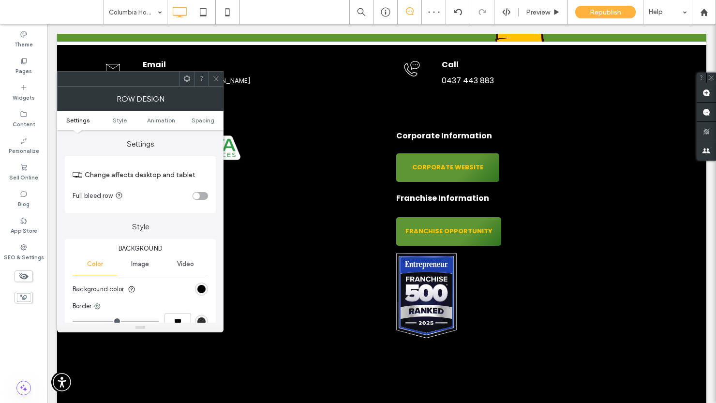
click at [216, 76] on icon at bounding box center [215, 78] width 7 height 7
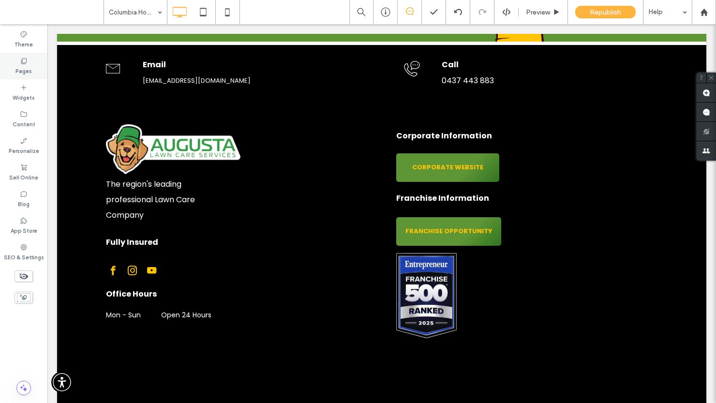
click at [24, 68] on label "Pages" at bounding box center [23, 70] width 16 height 11
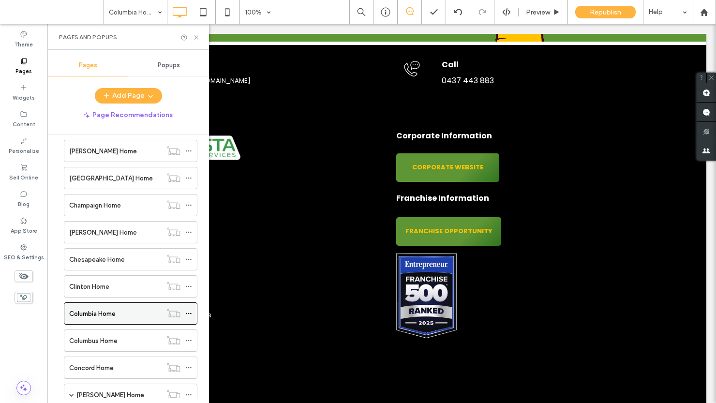
scroll to position [1026, 0]
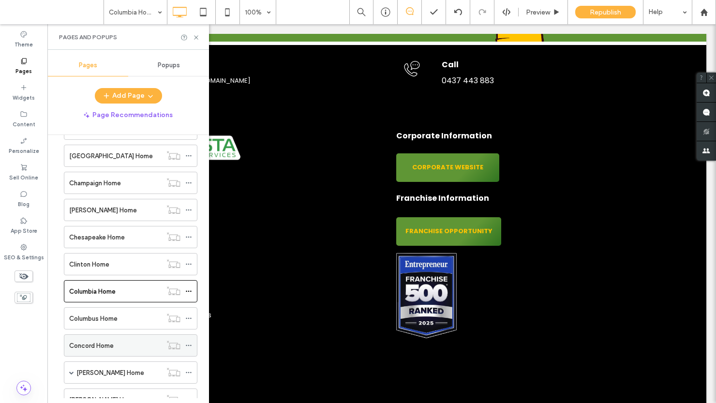
click at [83, 345] on label "Concord Home" at bounding box center [91, 345] width 44 height 17
click at [196, 37] on icon at bounding box center [195, 37] width 7 height 7
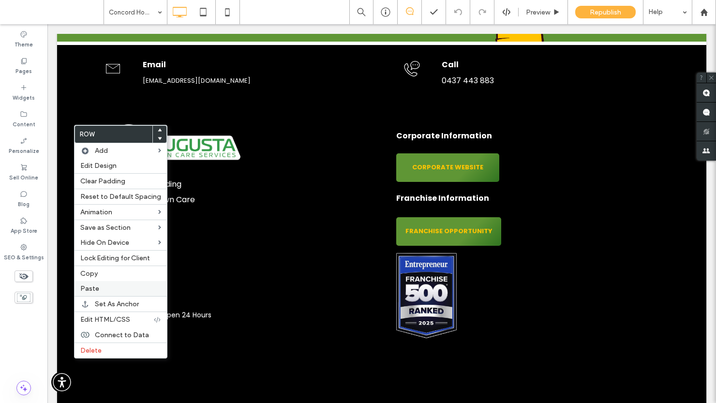
click at [95, 288] on span "Paste" at bounding box center [89, 288] width 19 height 8
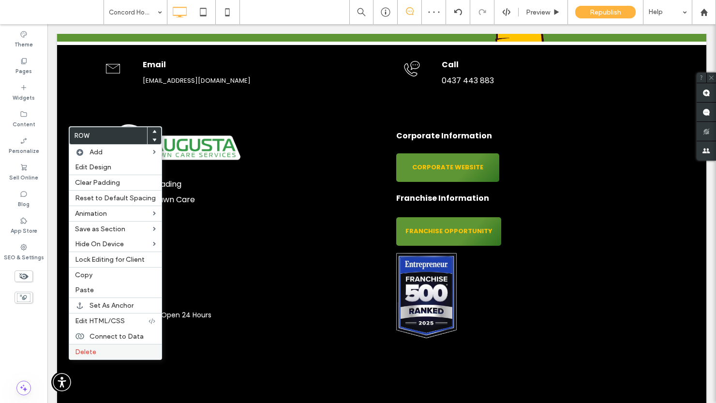
click at [100, 350] on label "Delete" at bounding box center [115, 352] width 81 height 8
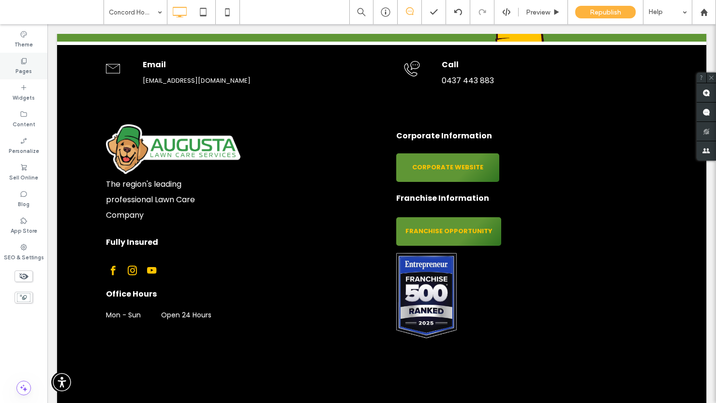
click at [25, 64] on icon at bounding box center [24, 61] width 8 height 8
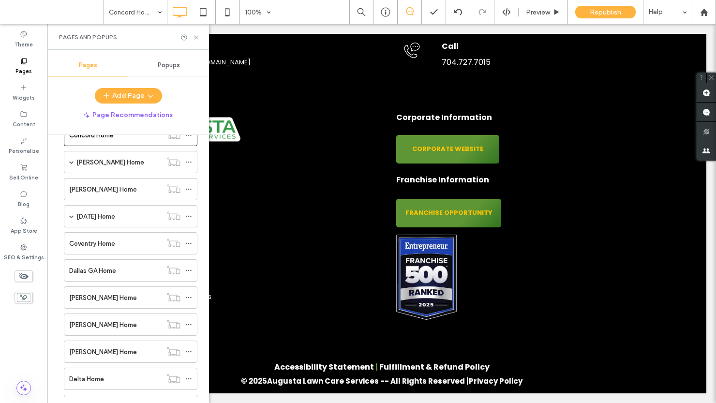
scroll to position [1235, 0]
click at [92, 163] on label "[PERSON_NAME] Home" at bounding box center [110, 163] width 68 height 17
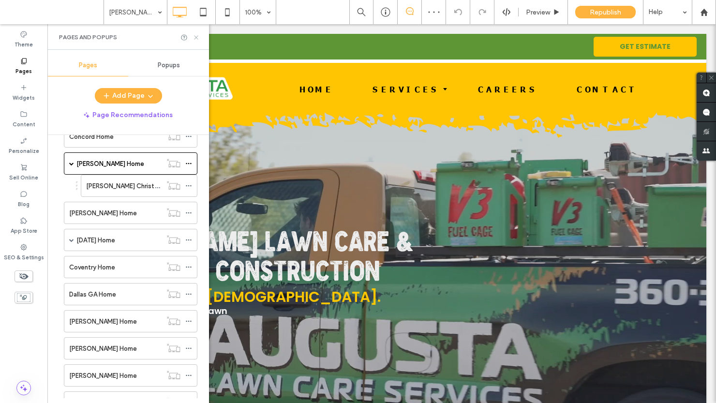
click at [196, 37] on icon at bounding box center [195, 37] width 7 height 7
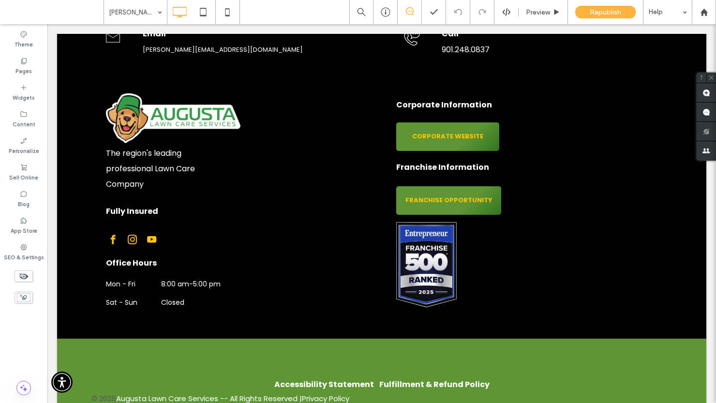
scroll to position [2595, 0]
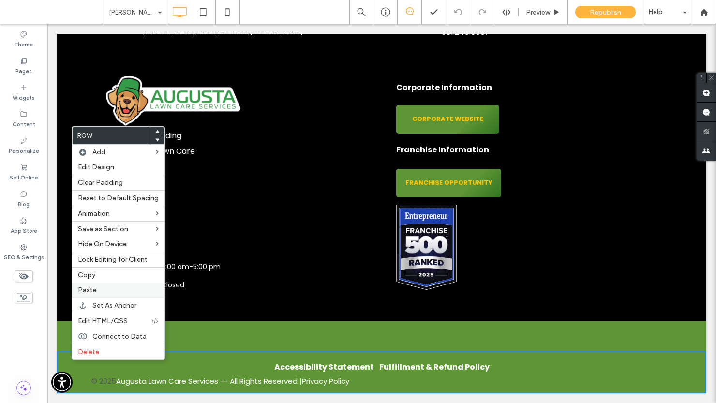
click at [87, 290] on span "Paste" at bounding box center [87, 290] width 19 height 8
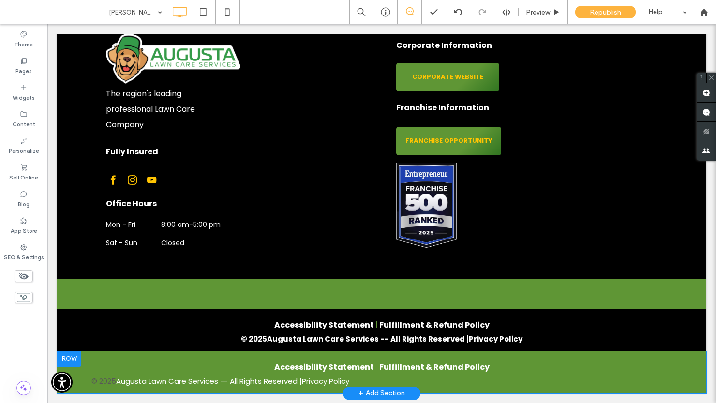
scroll to position [2637, 0]
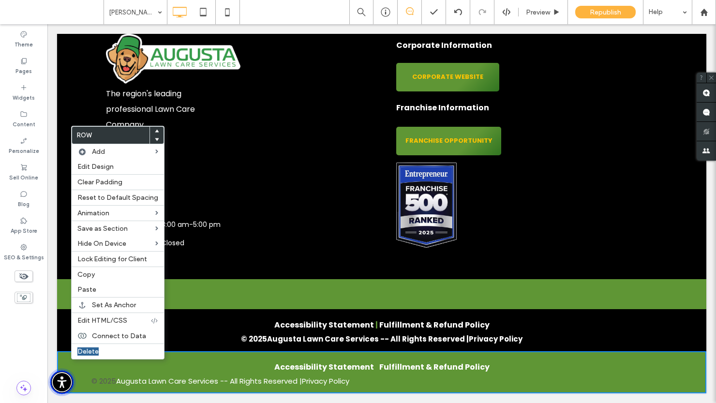
click at [76, 366] on span "Accessibility Menu" at bounding box center [62, 382] width 34 height 34
click at [177, 362] on p "Accessibility Statement | Fulfillment & Refund Policy" at bounding box center [381, 367] width 580 height 12
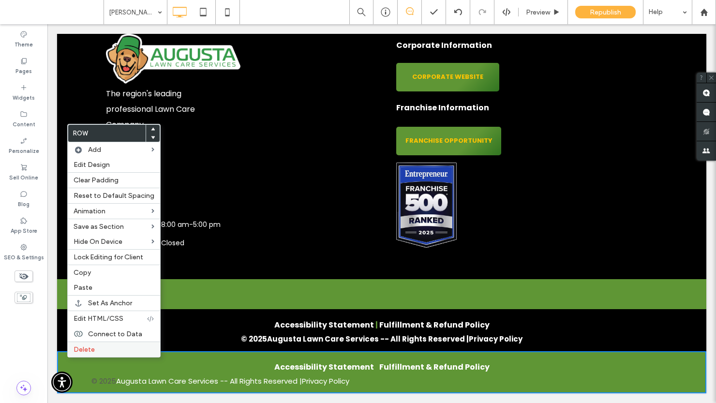
click at [89, 346] on span "Delete" at bounding box center [83, 349] width 21 height 8
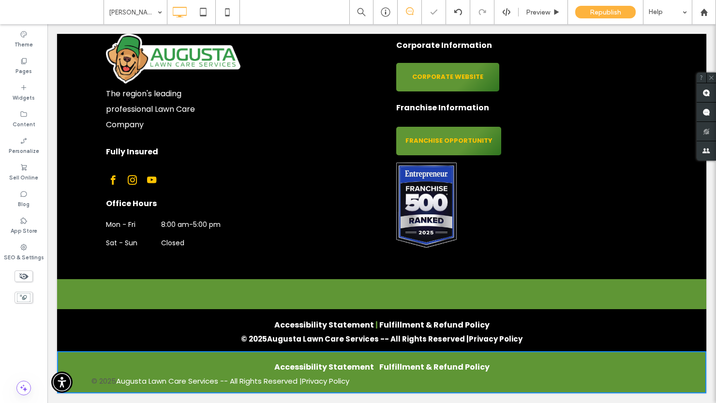
scroll to position [2595, 0]
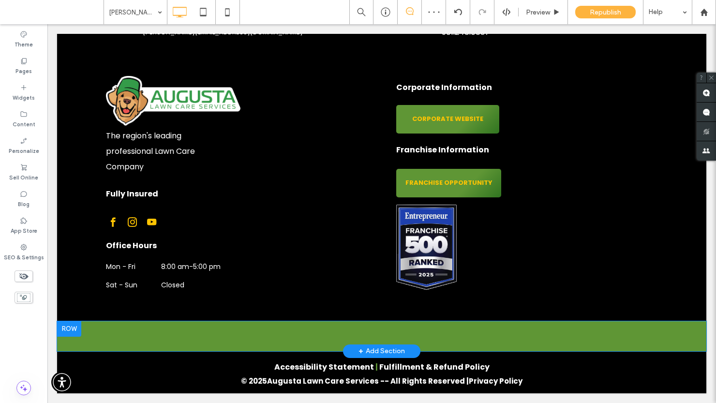
click at [68, 330] on div at bounding box center [69, 328] width 24 height 15
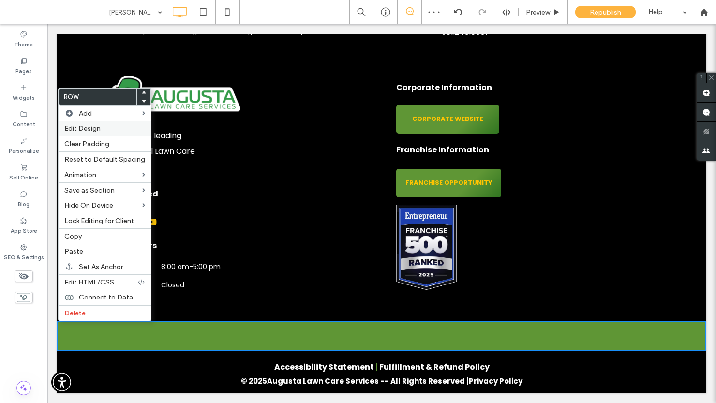
click at [102, 127] on label "Edit Design" at bounding box center [104, 128] width 81 height 8
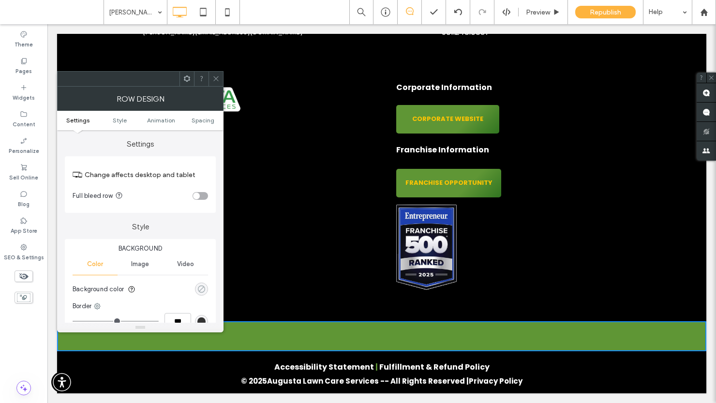
click at [203, 288] on div "rgba(0, 0, 0, 0)" at bounding box center [201, 289] width 8 height 8
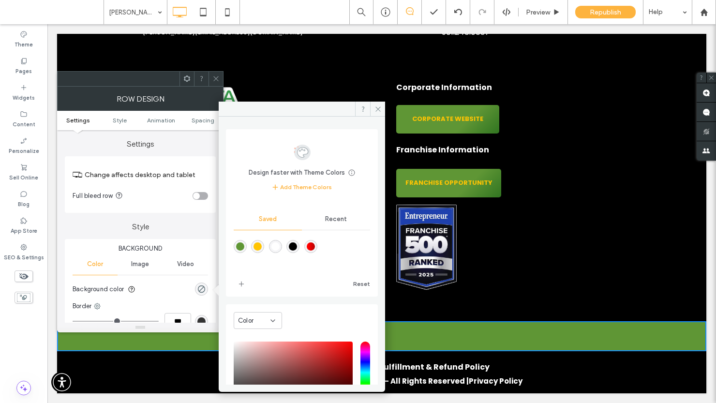
click at [297, 244] on div "rgba(0,0,0,1)" at bounding box center [293, 246] width 8 height 8
type input "***"
type input "****"
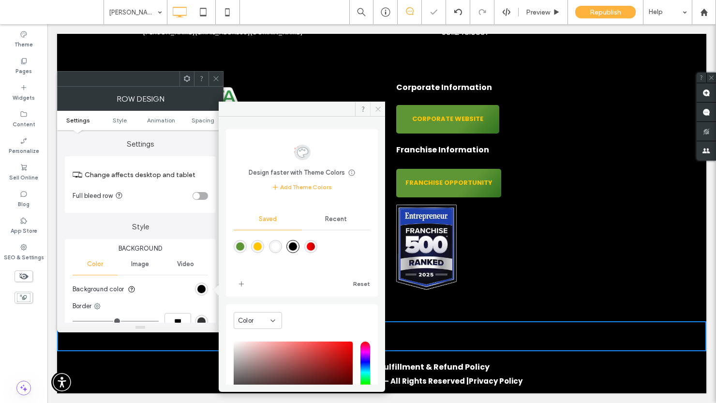
click at [379, 106] on icon at bounding box center [377, 108] width 7 height 7
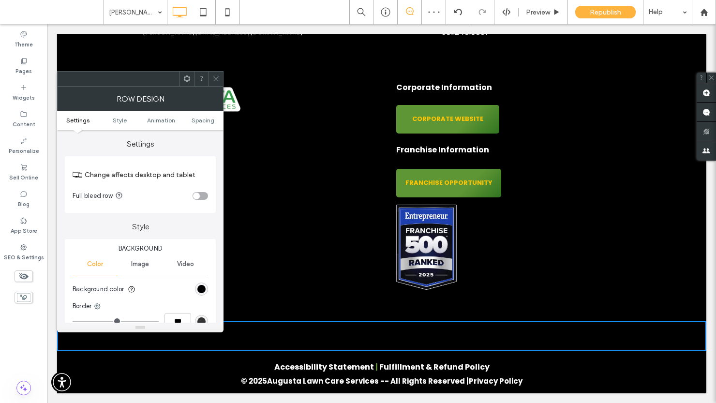
click at [213, 78] on icon at bounding box center [215, 78] width 7 height 7
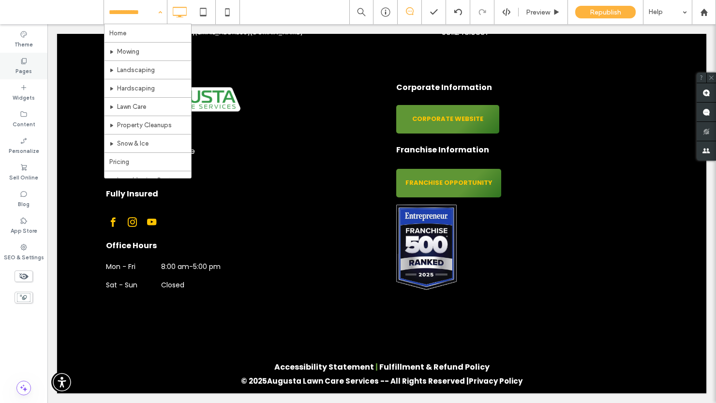
click at [26, 61] on use at bounding box center [23, 61] width 5 height 6
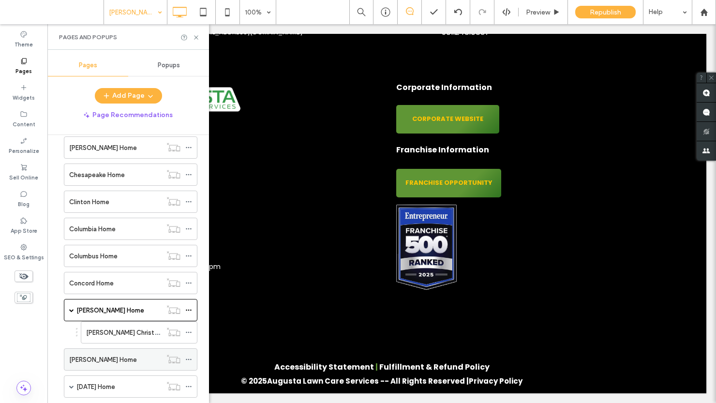
scroll to position [1094, 0]
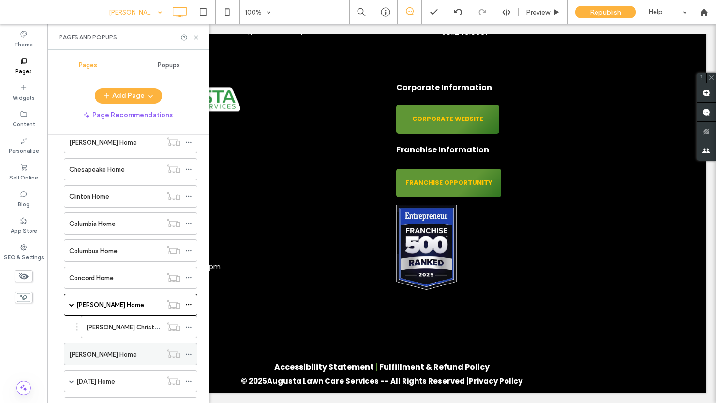
click at [100, 355] on label "[PERSON_NAME] Home" at bounding box center [103, 354] width 68 height 17
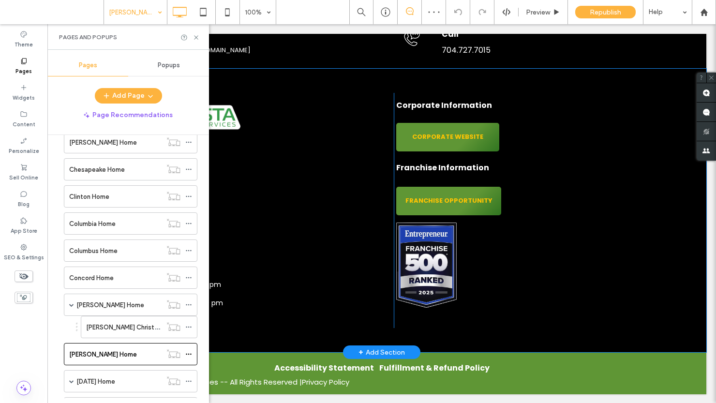
scroll to position [2515, 0]
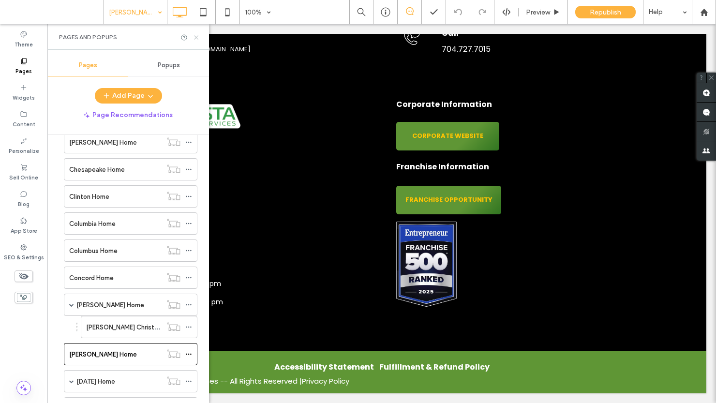
click at [195, 38] on use at bounding box center [196, 37] width 4 height 4
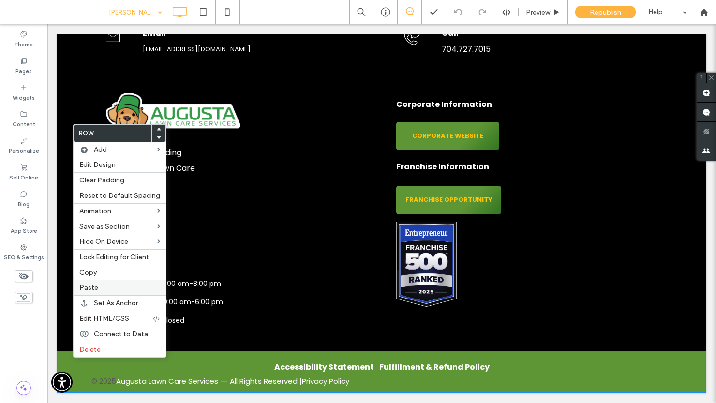
click at [84, 287] on span "Paste" at bounding box center [88, 287] width 19 height 8
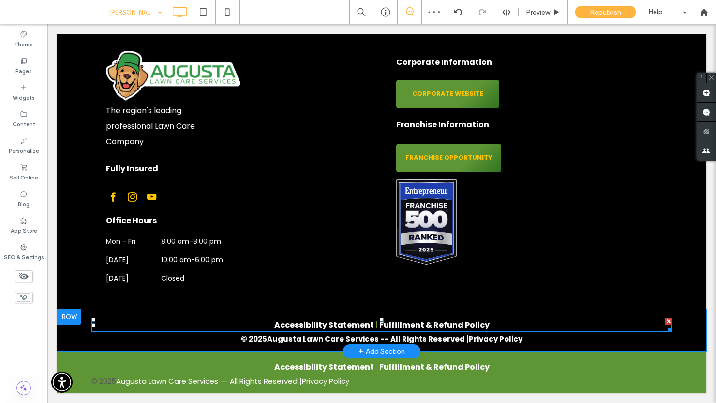
scroll to position [2557, 0]
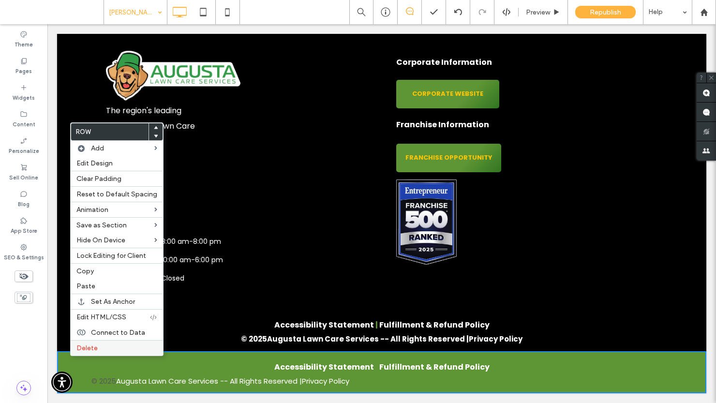
click at [88, 346] on span "Delete" at bounding box center [86, 348] width 21 height 8
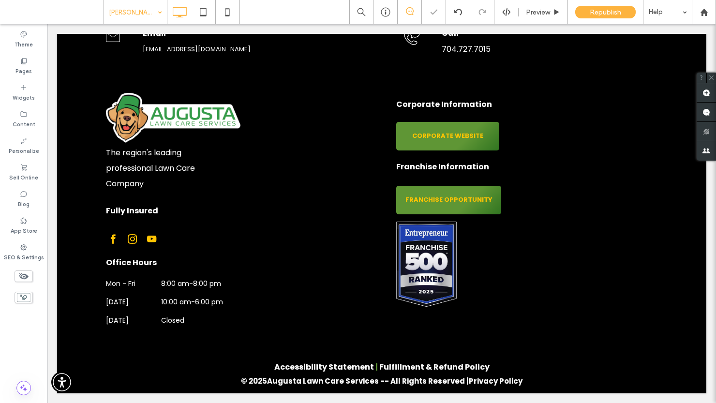
scroll to position [2515, 0]
click at [26, 68] on label "Pages" at bounding box center [23, 70] width 16 height 11
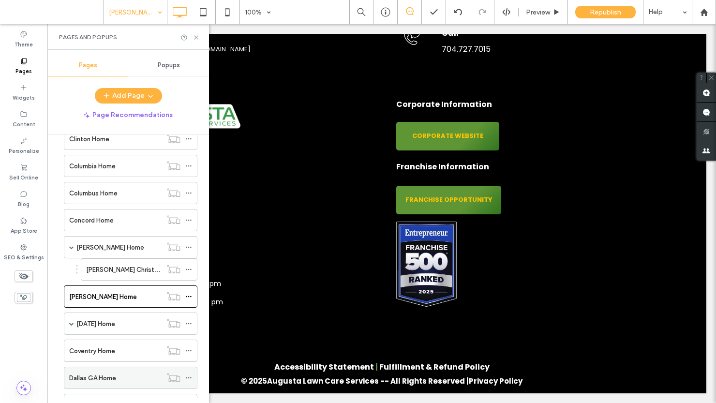
scroll to position [1192, 0]
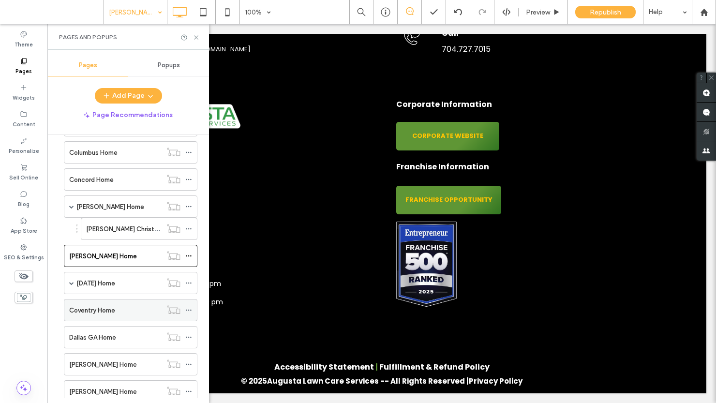
click at [132, 314] on div "Coventry Home" at bounding box center [115, 310] width 92 height 10
click at [196, 35] on icon at bounding box center [195, 37] width 7 height 7
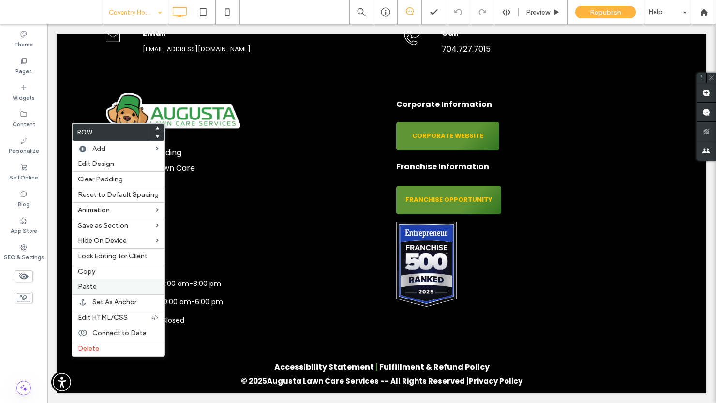
click at [85, 282] on span "Paste" at bounding box center [87, 286] width 19 height 8
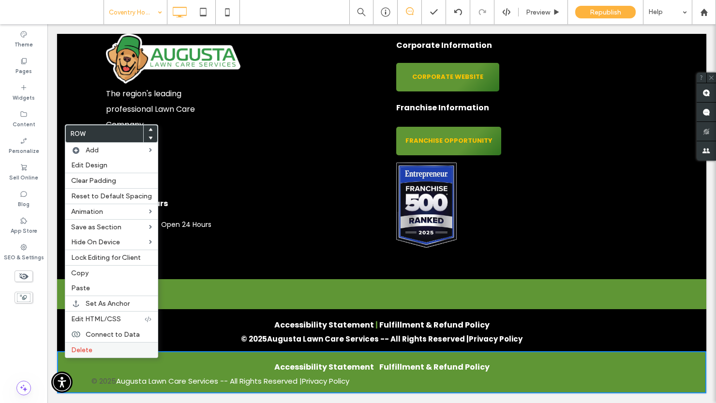
click at [79, 348] on span "Delete" at bounding box center [81, 350] width 21 height 8
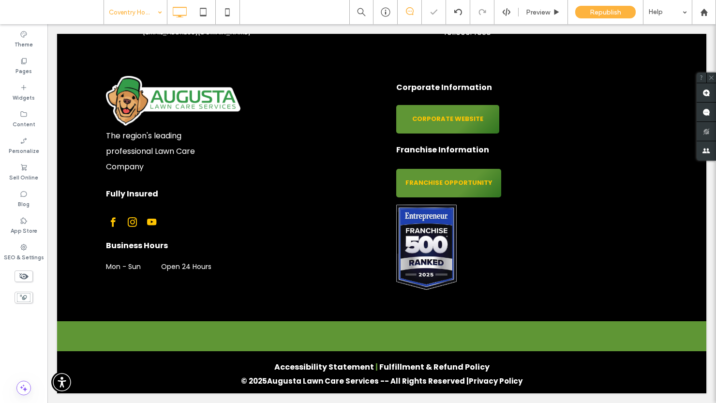
scroll to position [2537, 0]
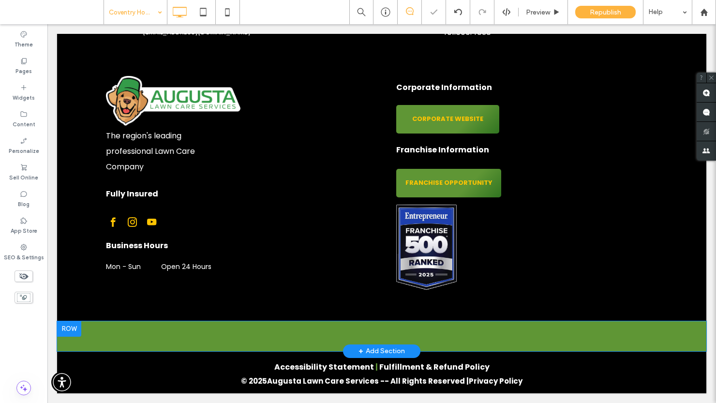
click at [69, 331] on div at bounding box center [69, 328] width 24 height 15
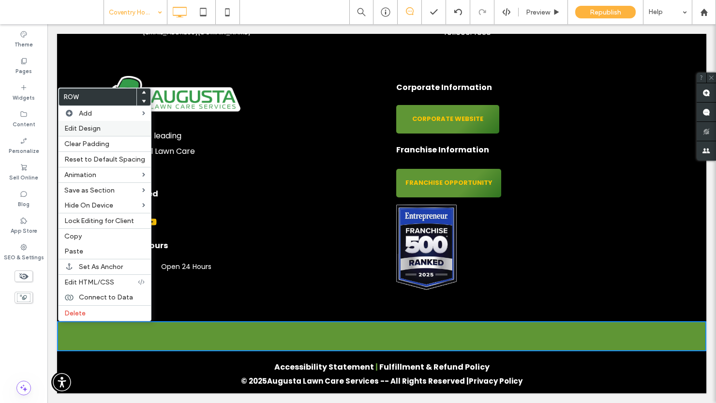
click at [96, 124] on span "Edit Design" at bounding box center [82, 128] width 36 height 8
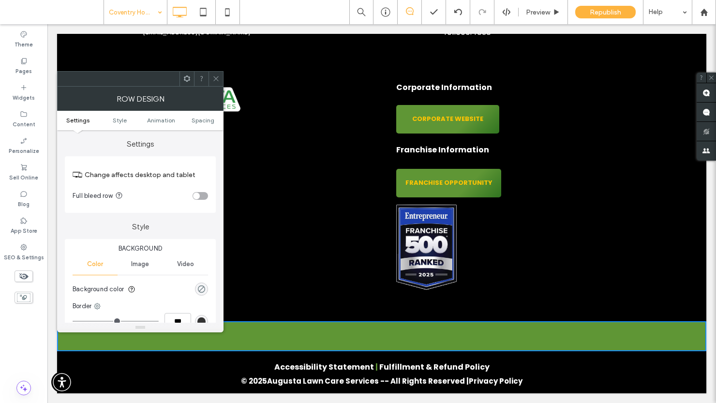
click at [201, 288] on div "rgba(0, 0, 0, 0)" at bounding box center [201, 289] width 8 height 8
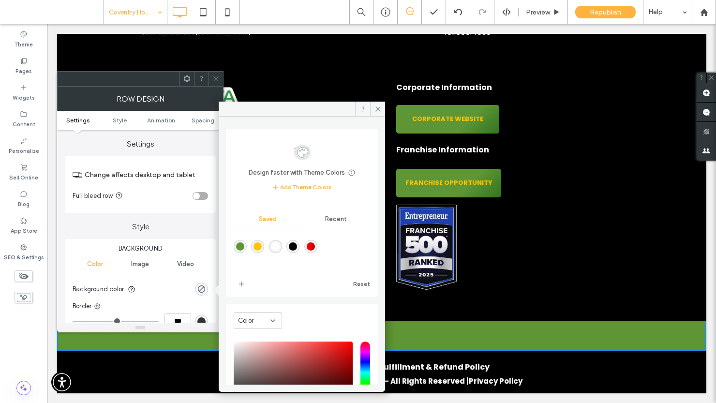
click at [297, 247] on div "rgba(0,0,0,1)" at bounding box center [293, 246] width 8 height 8
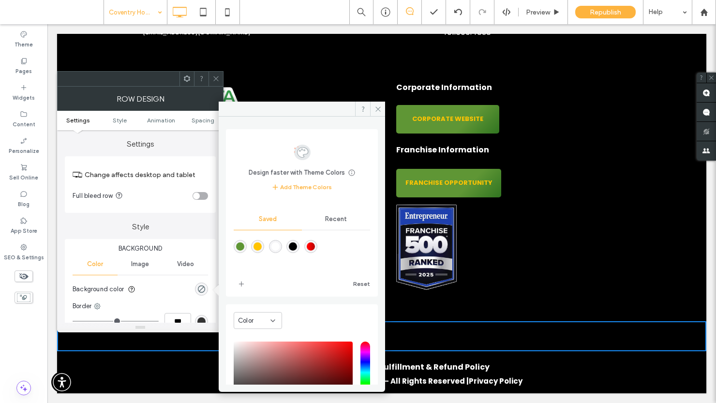
type input "***"
type input "****"
click at [377, 108] on icon at bounding box center [377, 108] width 7 height 7
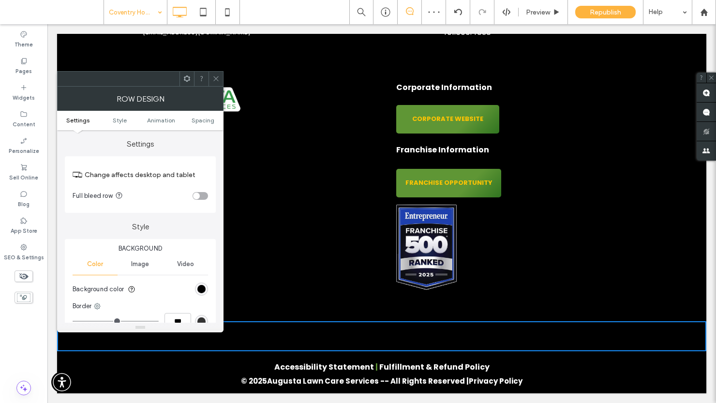
click at [215, 75] on icon at bounding box center [215, 78] width 7 height 7
